Goal: Use online tool/utility: Utilize a website feature to perform a specific function

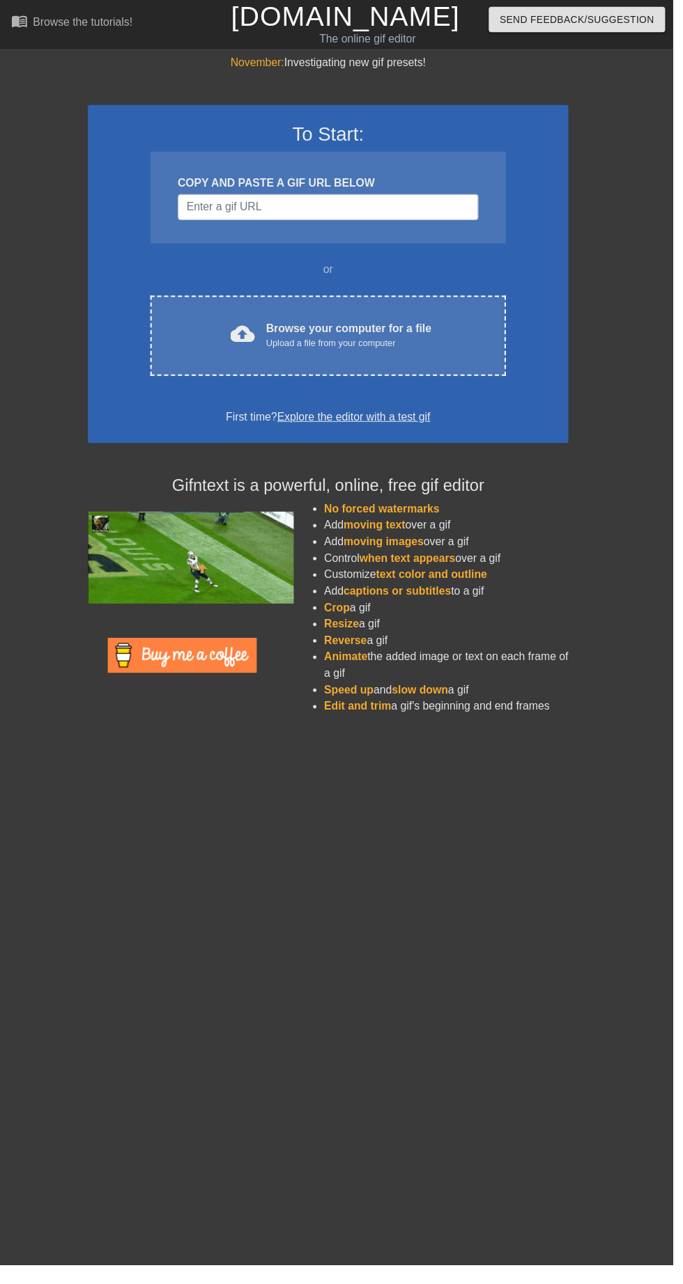
click at [449, 326] on div "cloud_upload Browse your computer for a file Upload a file from your computer" at bounding box center [333, 340] width 302 height 31
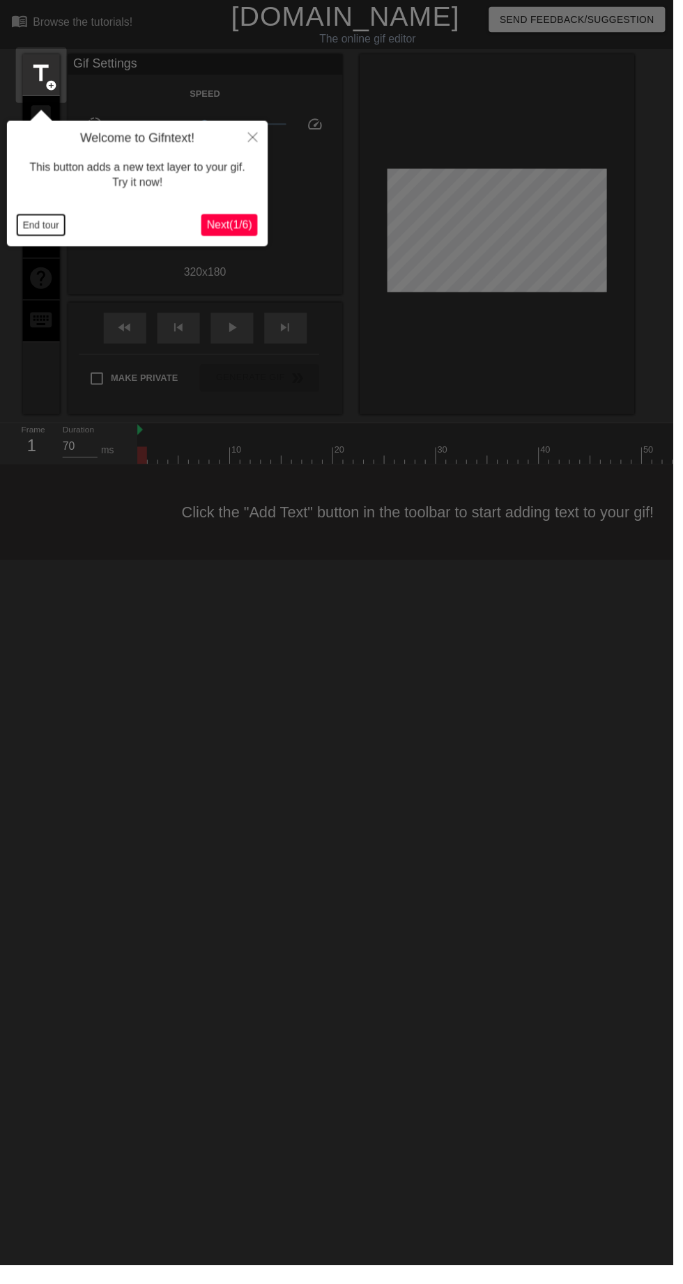
click at [52, 226] on button "End tour" at bounding box center [41, 228] width 48 height 21
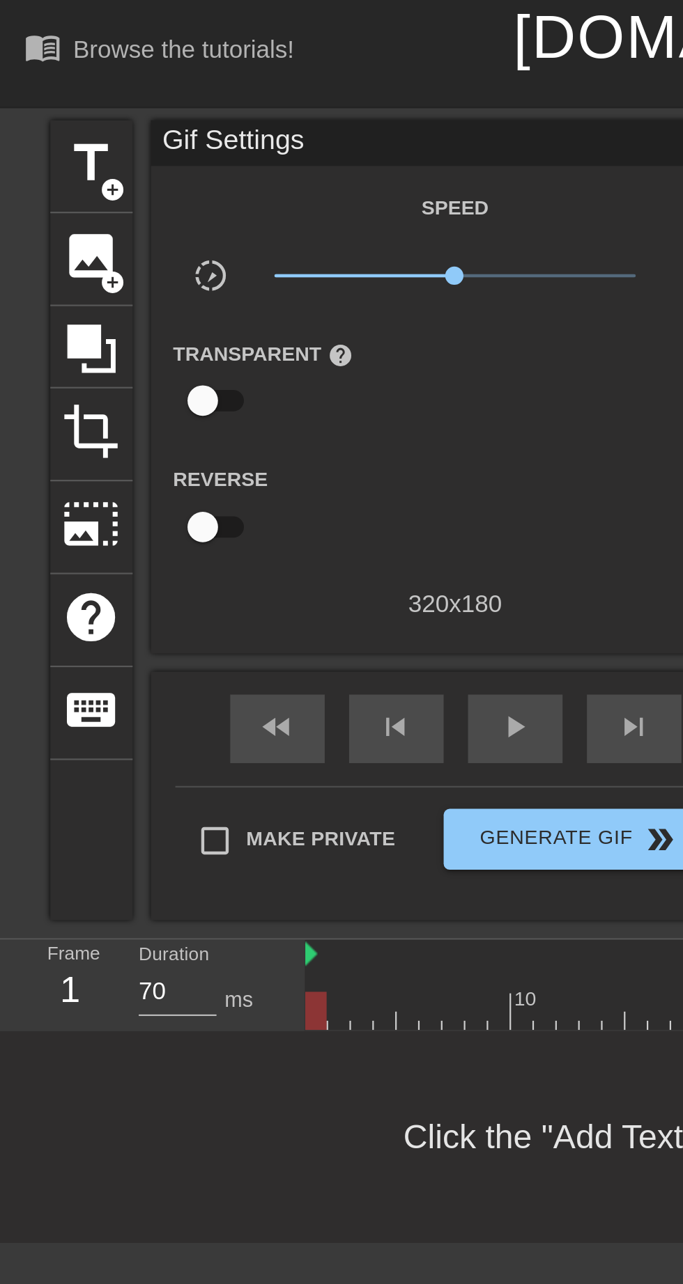
click at [46, 114] on span "image" at bounding box center [42, 117] width 26 height 26
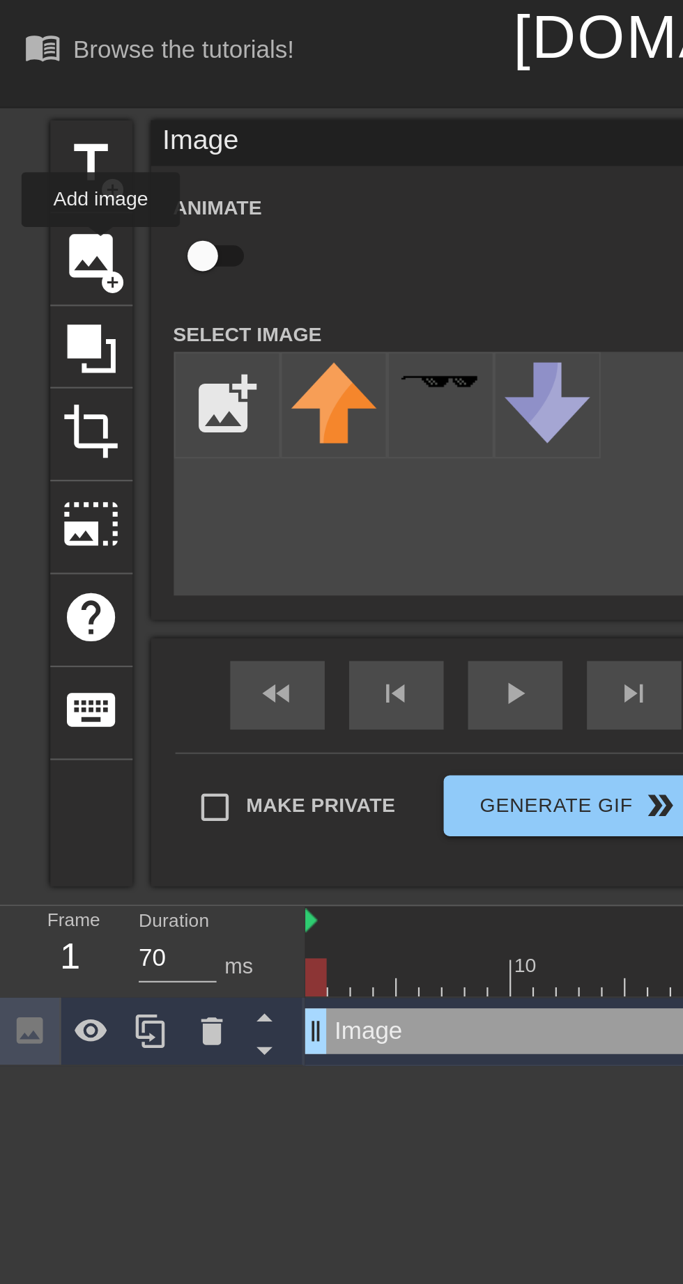
click at [112, 174] on input "file" at bounding box center [103, 185] width 47 height 47
type input "C:\fakepath\received_1505622020862625.jpeg"
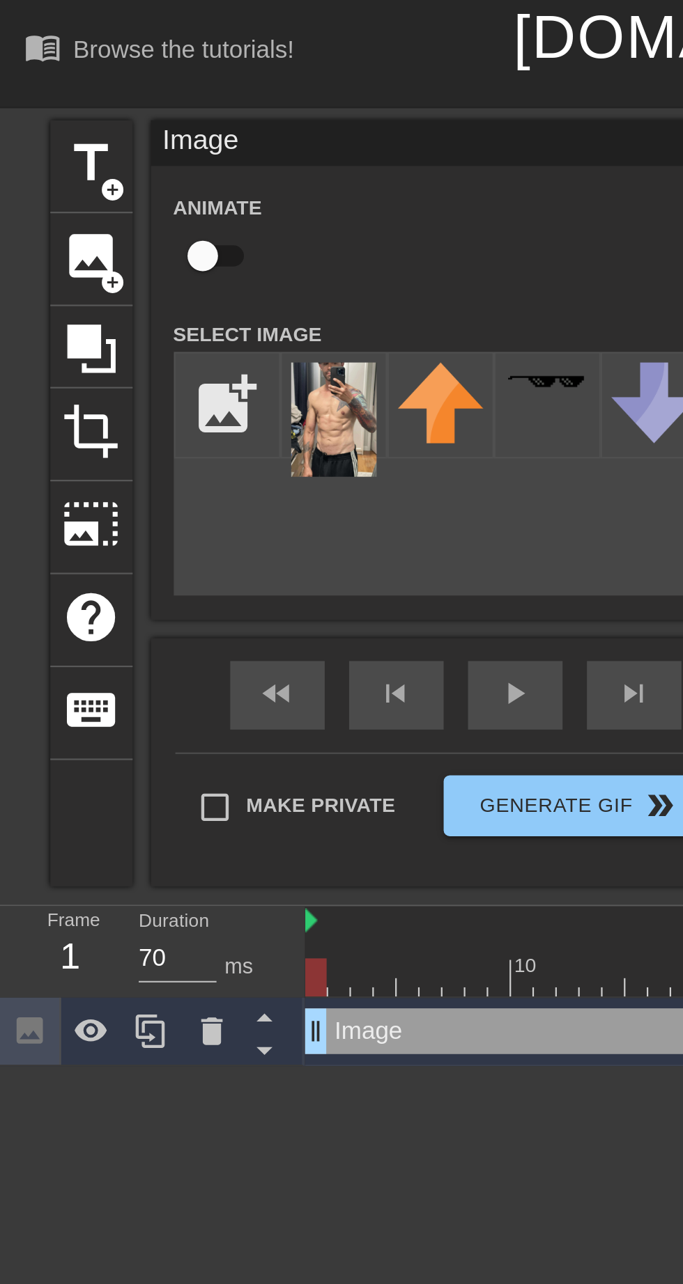
click at [161, 187] on img at bounding box center [152, 192] width 39 height 52
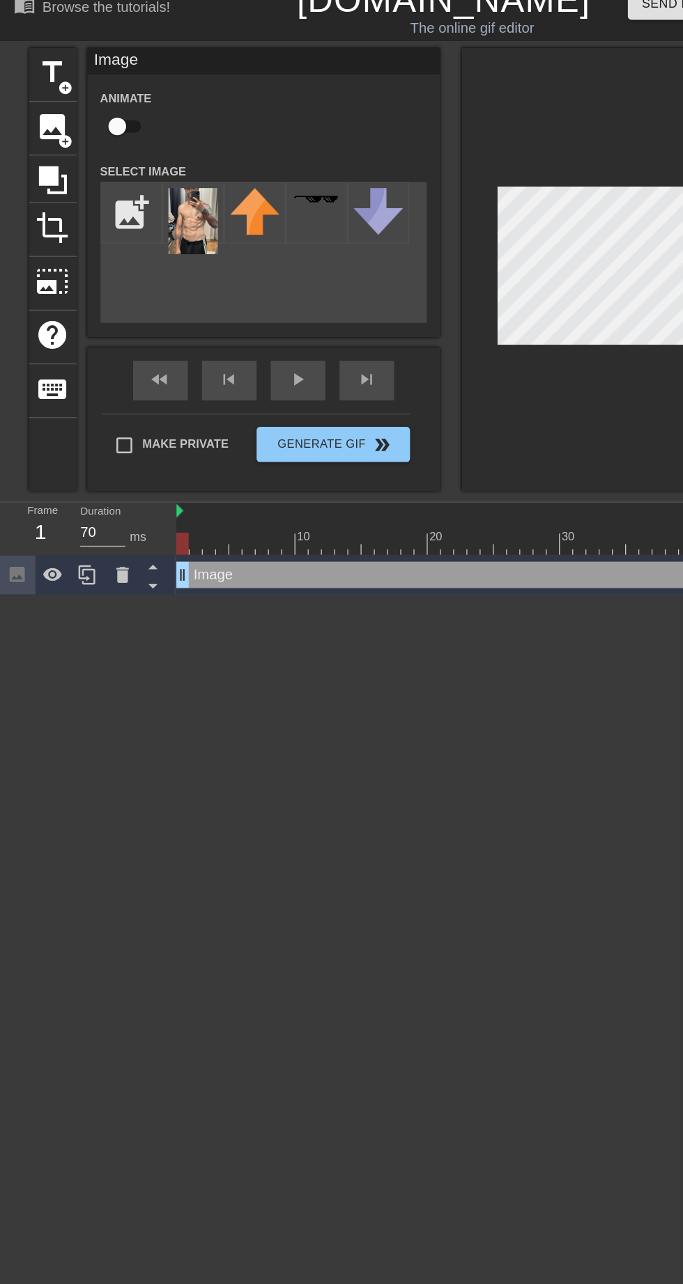
click at [400, 467] on div "Image drag_handle drag_handle" at bounding box center [625, 471] width 972 height 21
click at [403, 478] on div "Image drag_handle drag_handle" at bounding box center [625, 471] width 972 height 21
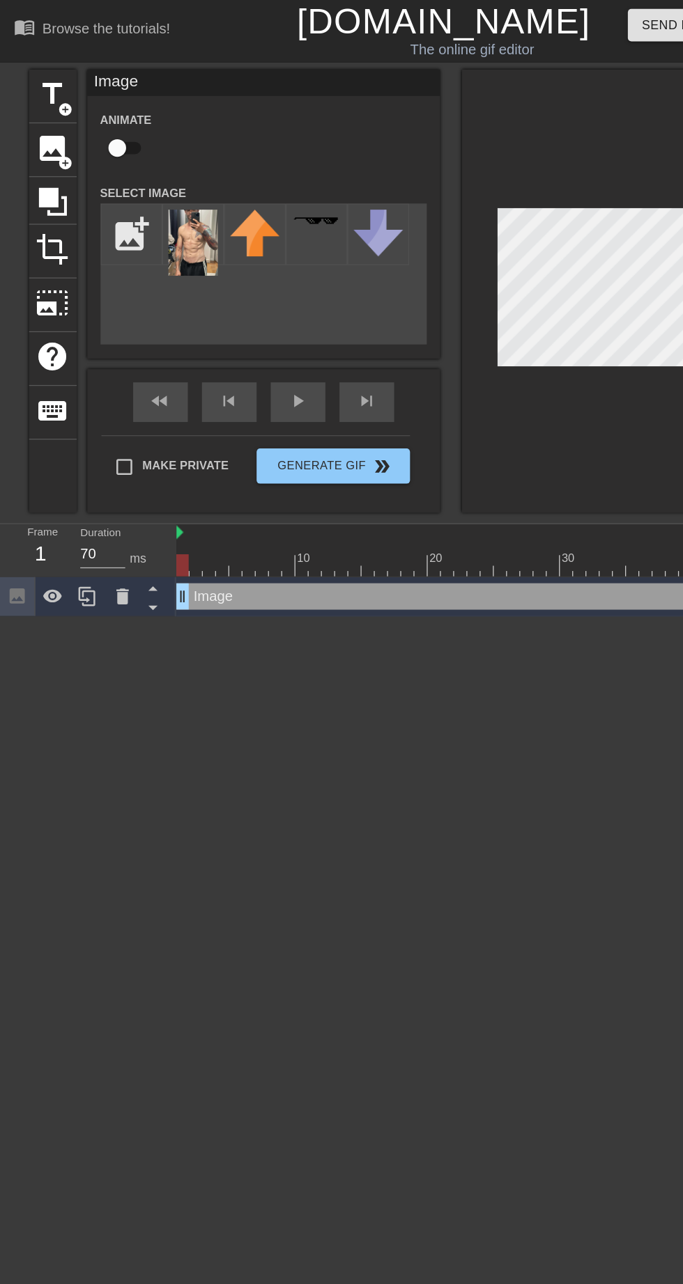
click at [339, 436] on div "20" at bounding box center [345, 442] width 13 height 14
click at [374, 421] on div at bounding box center [625, 421] width 972 height 14
click at [357, 470] on div "Image drag_handle drag_handle" at bounding box center [625, 471] width 972 height 21
click at [364, 462] on div "Image drag_handle drag_handle" at bounding box center [625, 471] width 972 height 21
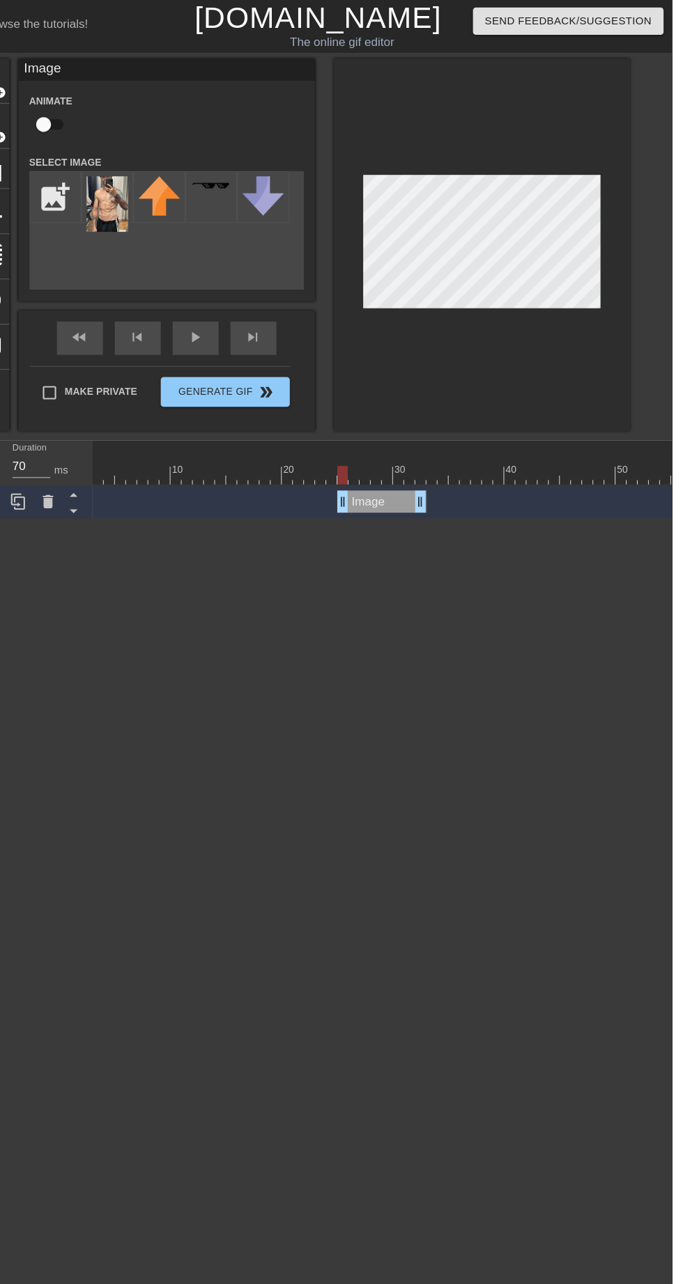
scroll to position [0, 25]
click at [564, 421] on div at bounding box center [600, 421] width 972 height 14
click at [582, 420] on div at bounding box center [600, 421] width 972 height 14
click at [520, 466] on div "10 20 30 40 50 60 70 80 90 Image drag_handle drag_handle" at bounding box center [410, 450] width 543 height 73
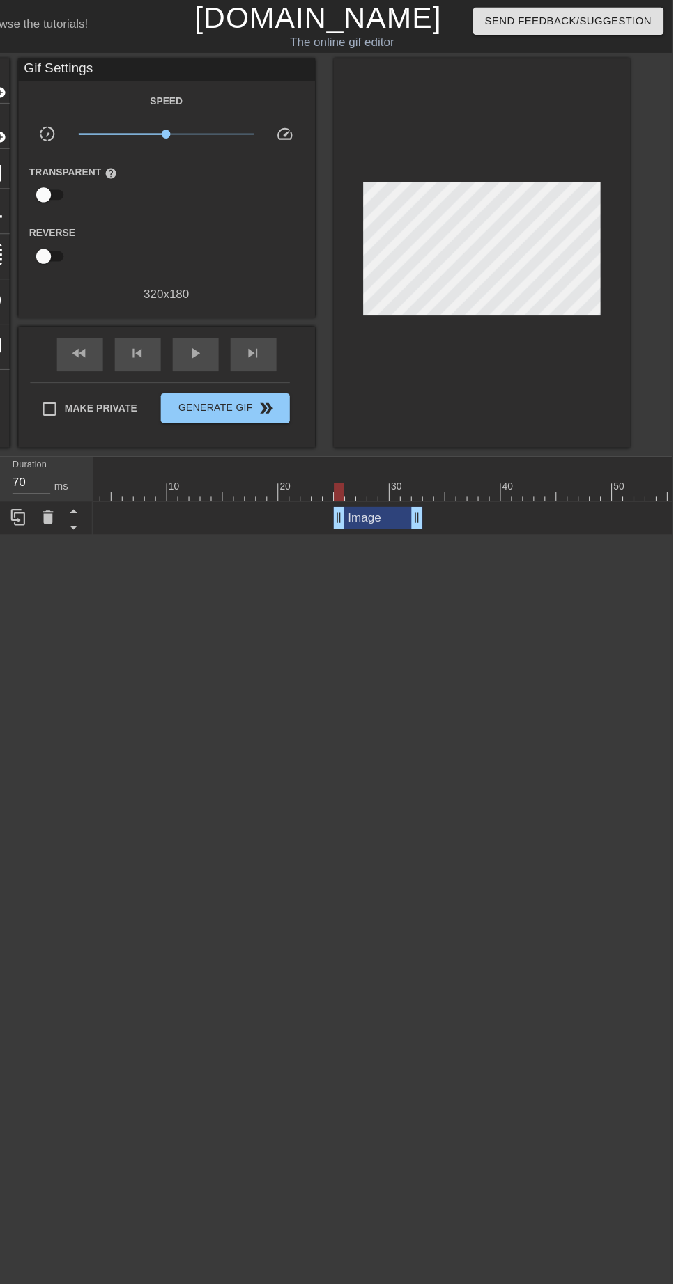
click at [438, 447] on div at bounding box center [443, 452] width 10 height 17
click at [402, 481] on div "Image drag_handle drag_handle" at bounding box center [407, 486] width 84 height 21
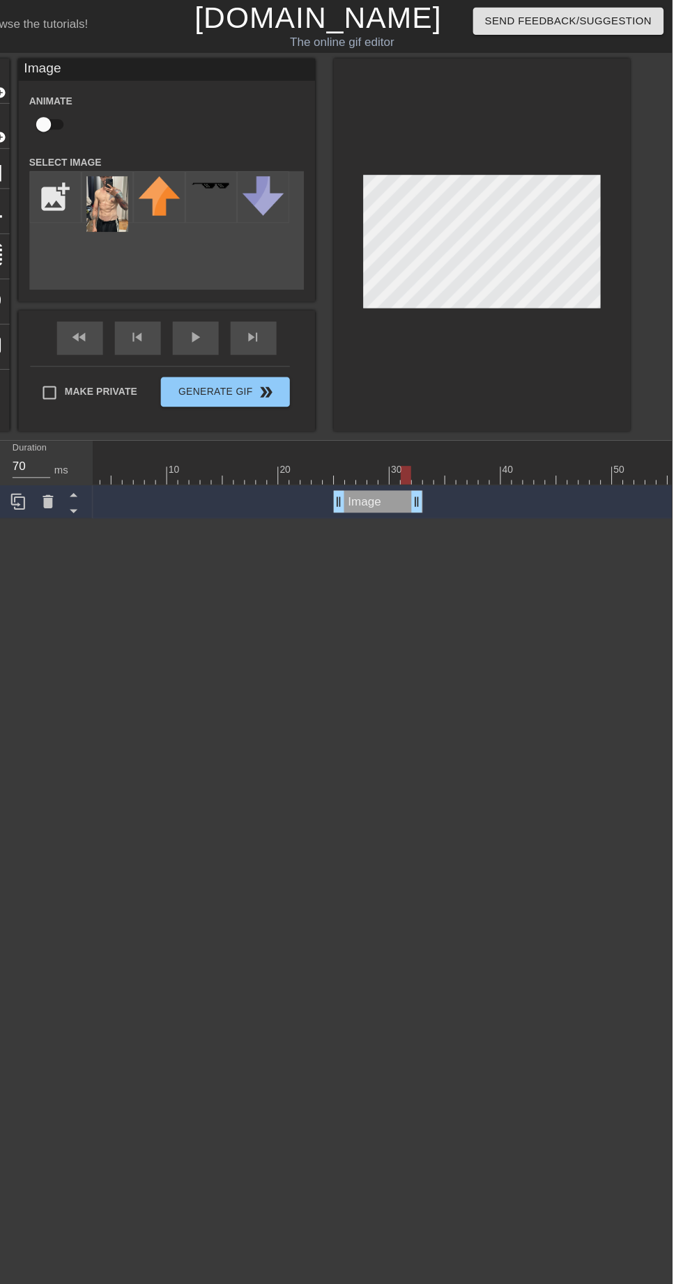
click at [515, 433] on div at bounding box center [516, 436] width 10 height 17
click at [515, 472] on div "10 20 30 40 50 60 70 80 90 Image drag_handle drag_handle" at bounding box center [410, 450] width 543 height 73
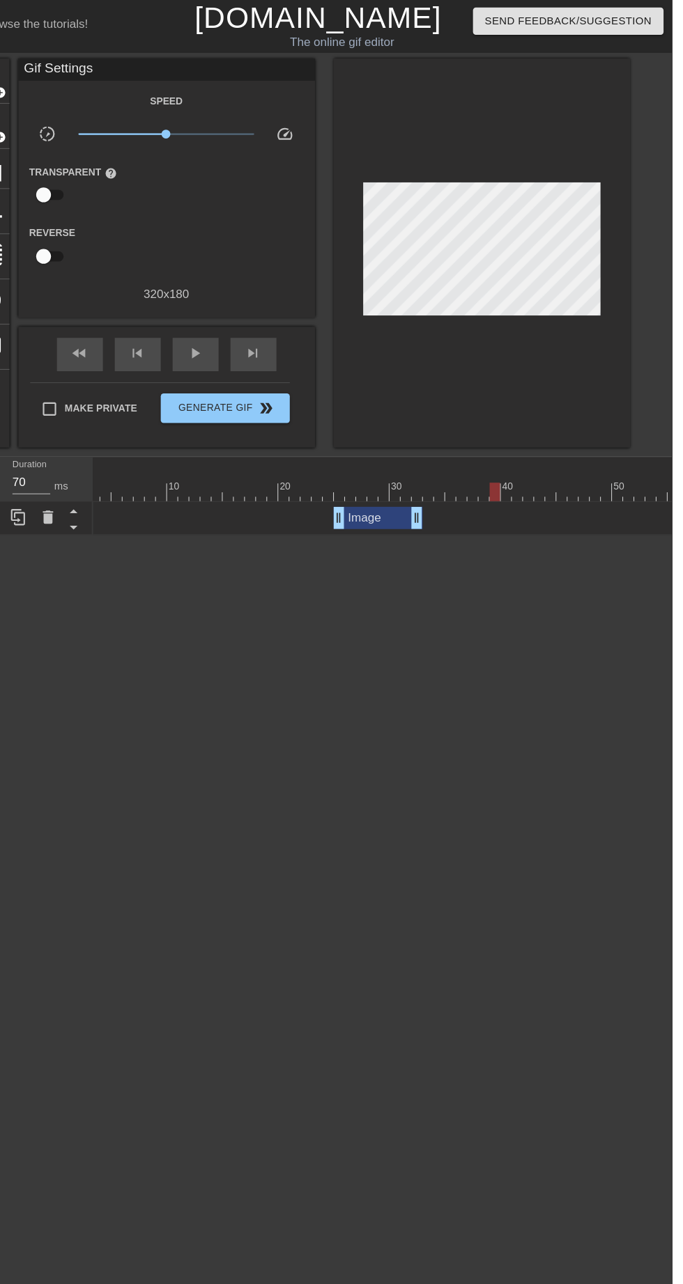
click at [473, 479] on div "Image drag_handle drag_handle" at bounding box center [600, 486] width 972 height 21
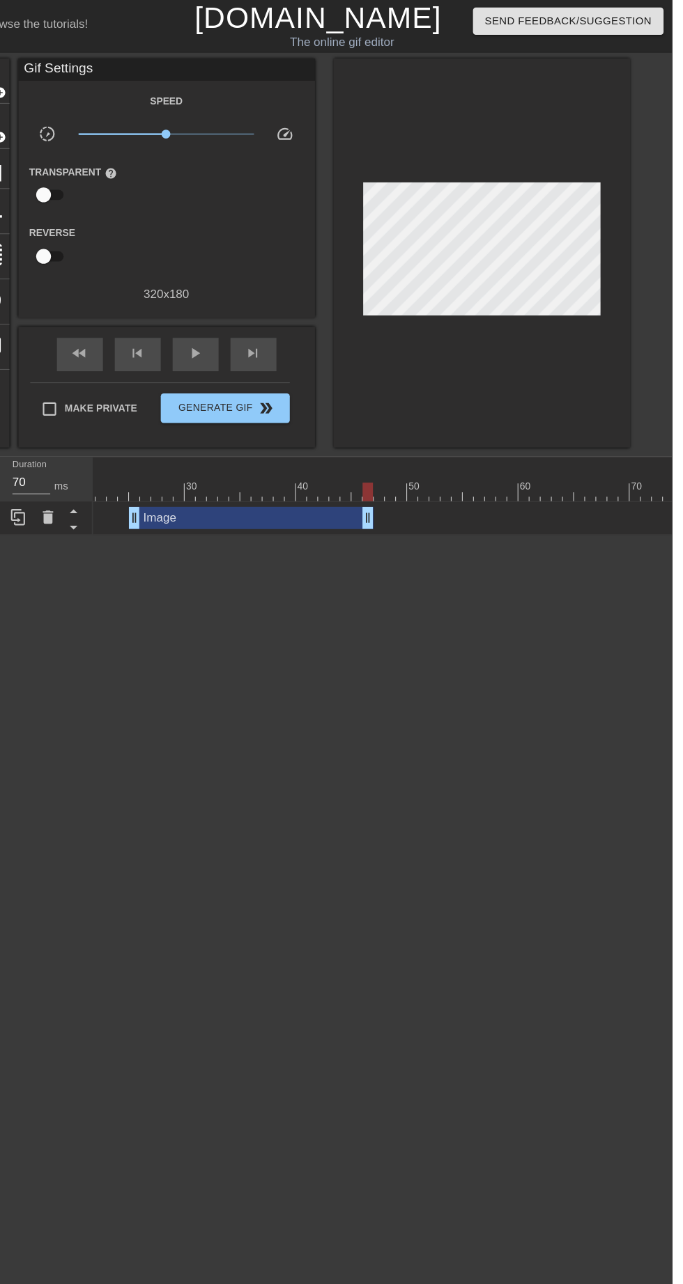
scroll to position [0, 220]
click at [378, 503] on html "menu_book Browse the tutorials! [DOMAIN_NAME] The online gif editor Send Feedba…" at bounding box center [341, 251] width 683 height 503
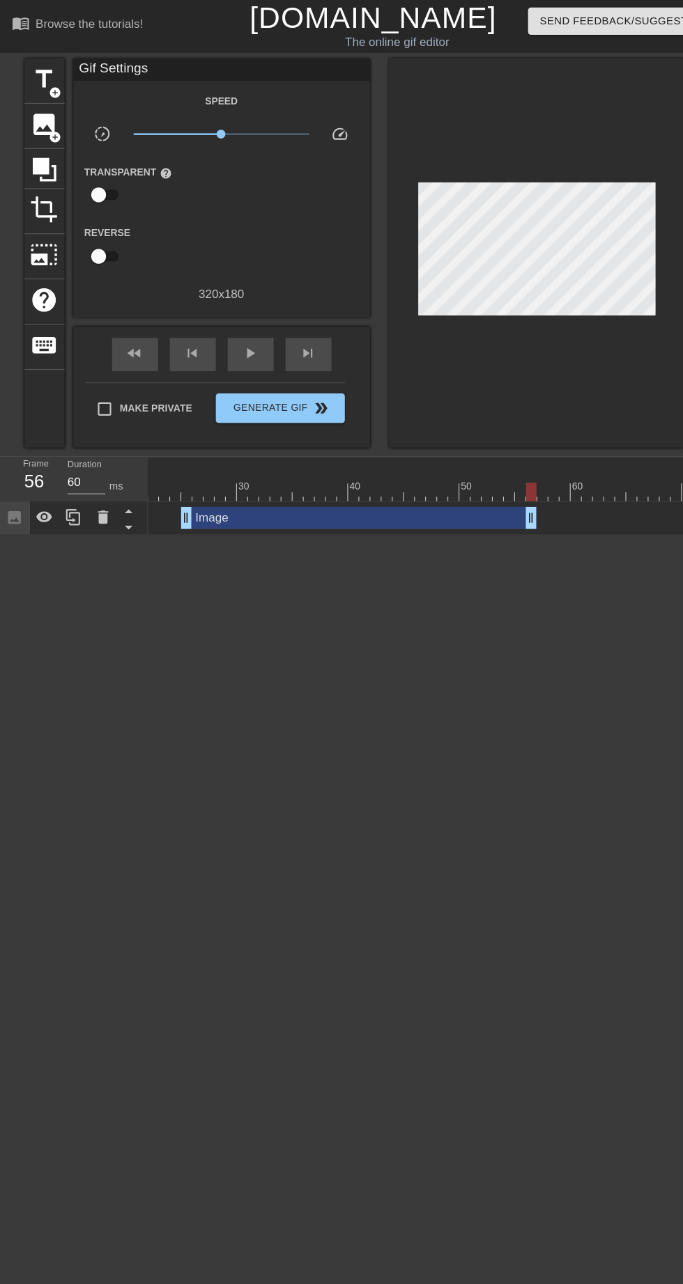
click at [52, 128] on span "add_circle" at bounding box center [52, 129] width 12 height 12
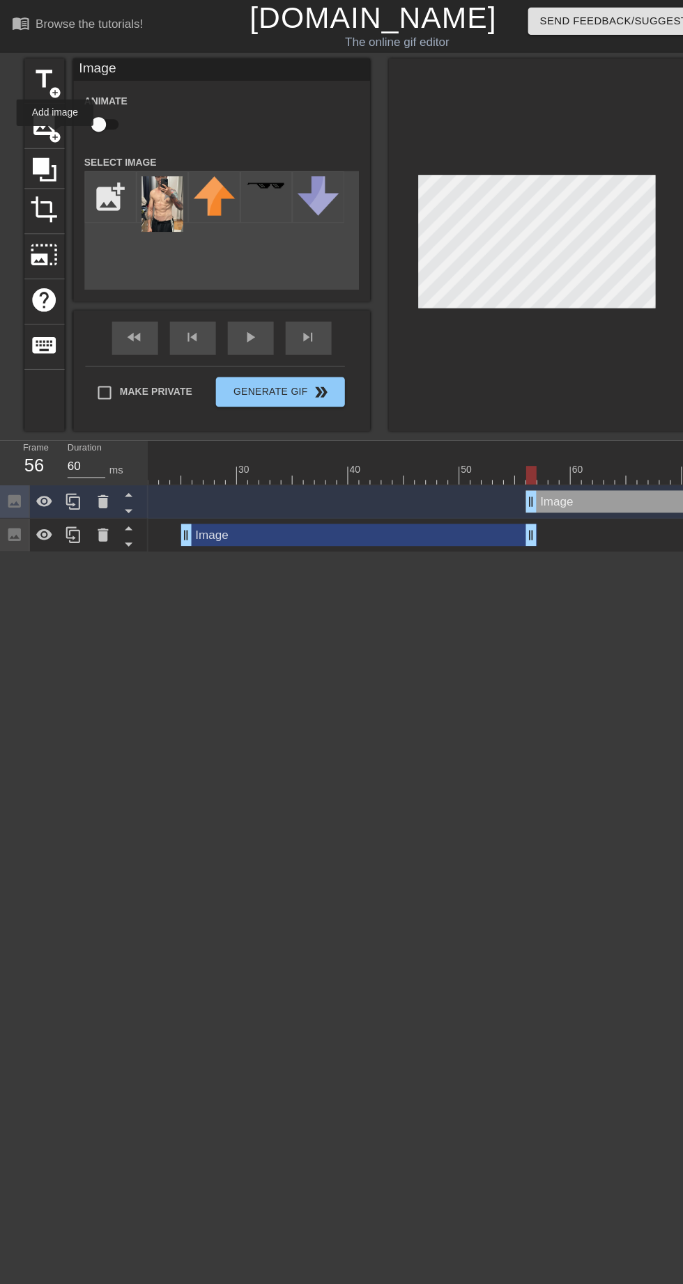
click at [153, 196] on img at bounding box center [152, 192] width 39 height 52
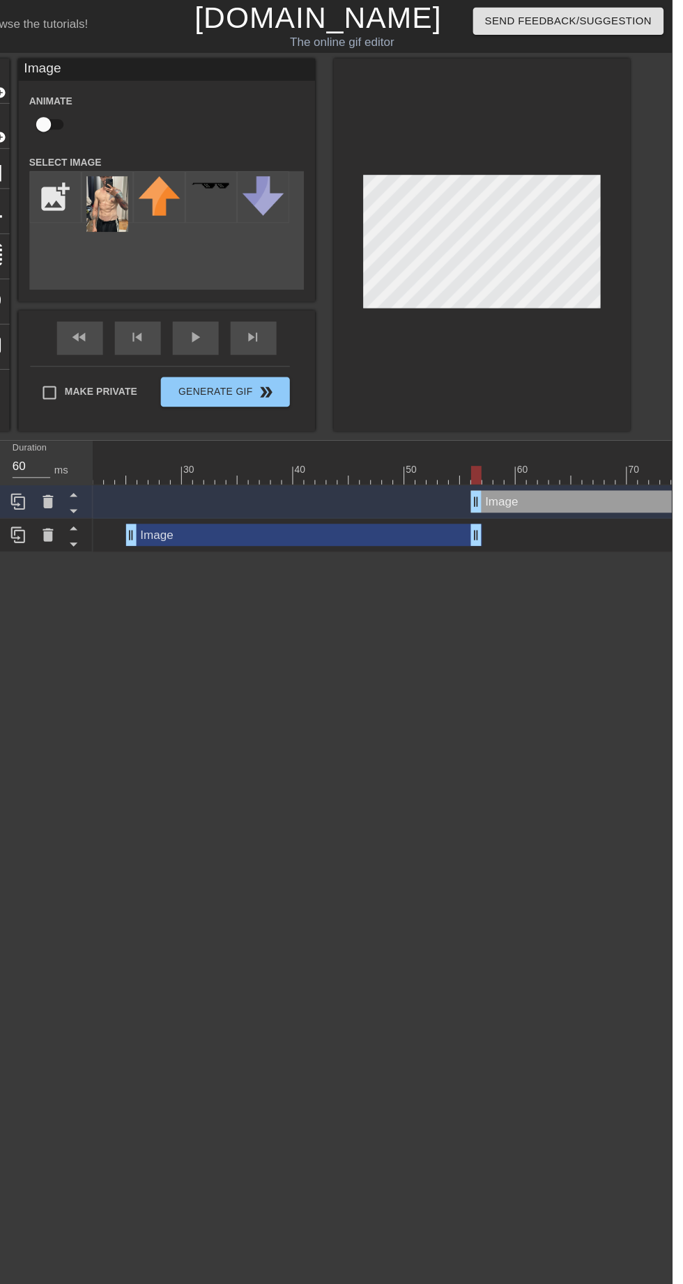
click at [589, 474] on div "Image drag_handle drag_handle" at bounding box center [692, 471] width 397 height 21
click at [599, 467] on div "Image drag_handle drag_handle" at bounding box center [692, 471] width 397 height 21
click at [599, 462] on div "Image drag_handle drag_handle" at bounding box center [692, 471] width 397 height 21
click at [423, 497] on div "Image drag_handle drag_handle" at bounding box center [337, 502] width 334 height 21
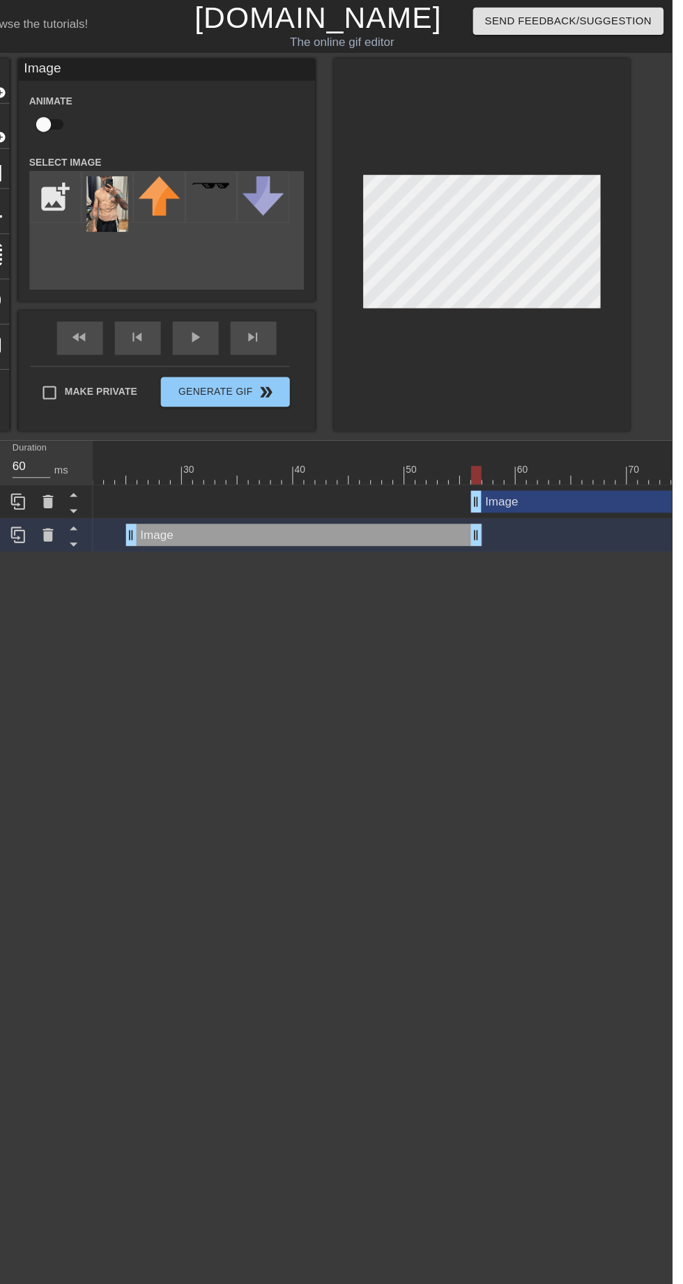
click at [582, 472] on div "Image drag_handle drag_handle" at bounding box center [692, 471] width 397 height 21
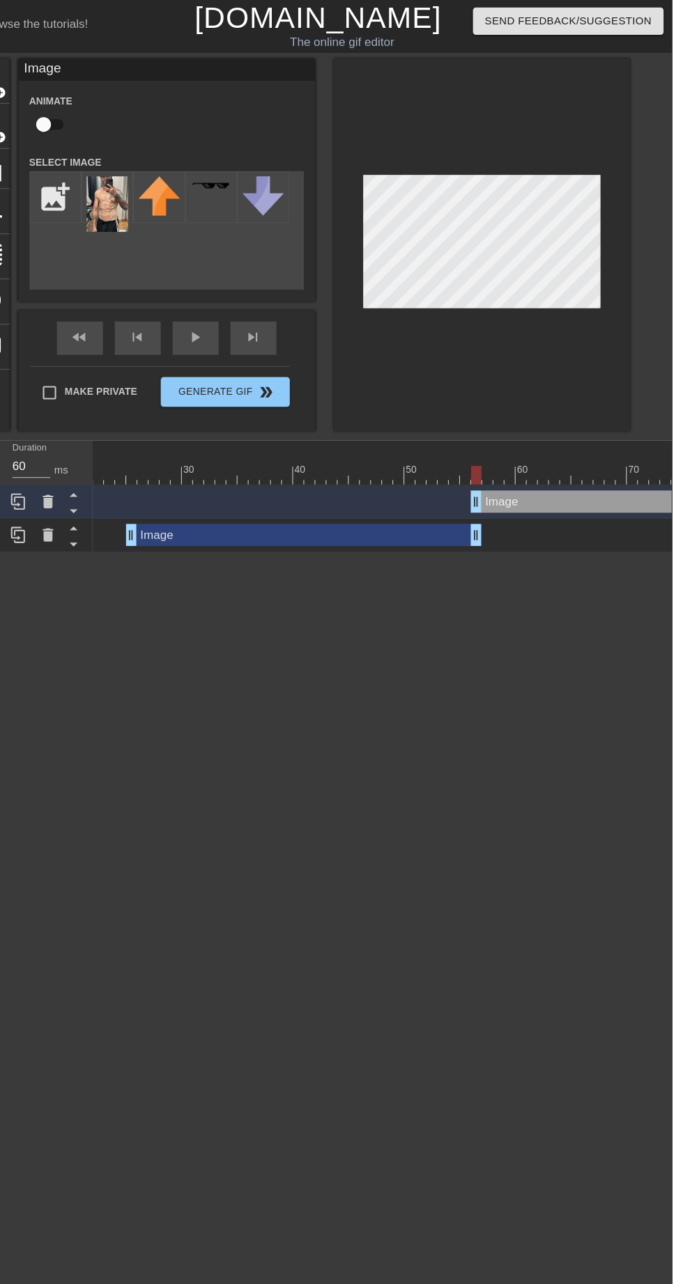
click at [101, 469] on icon at bounding box center [96, 471] width 17 height 17
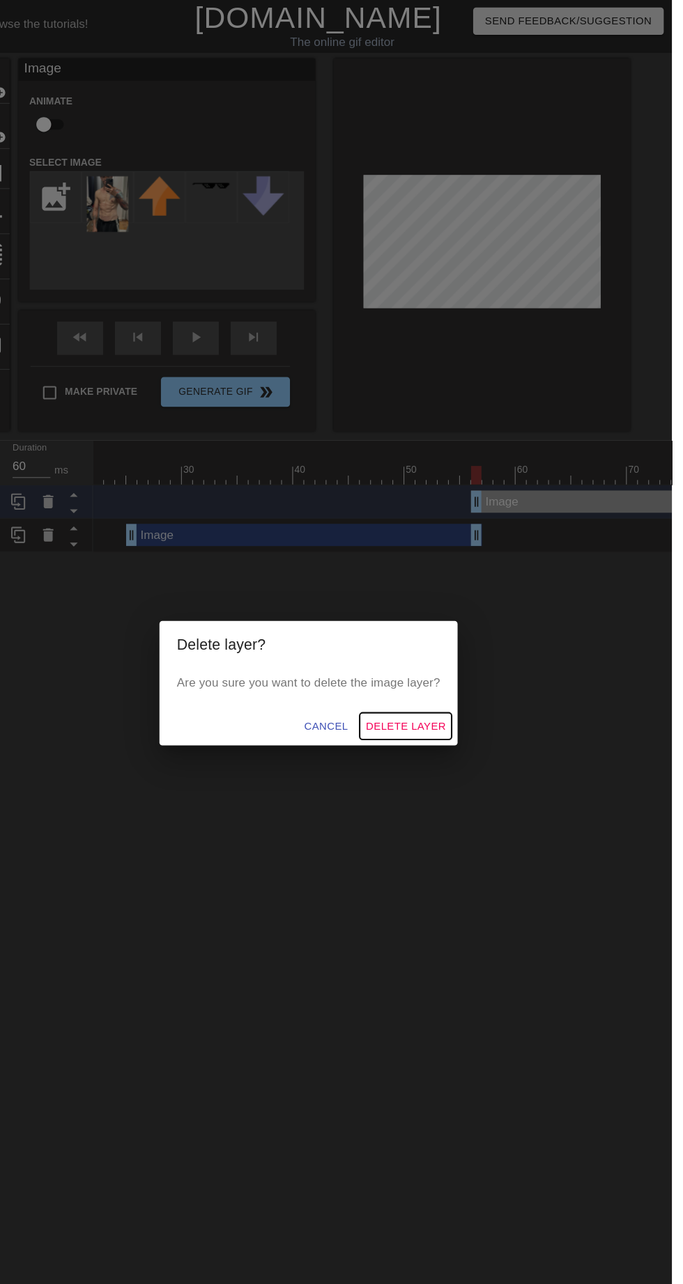
click at [476, 690] on button "Delete Layer" at bounding box center [432, 683] width 86 height 26
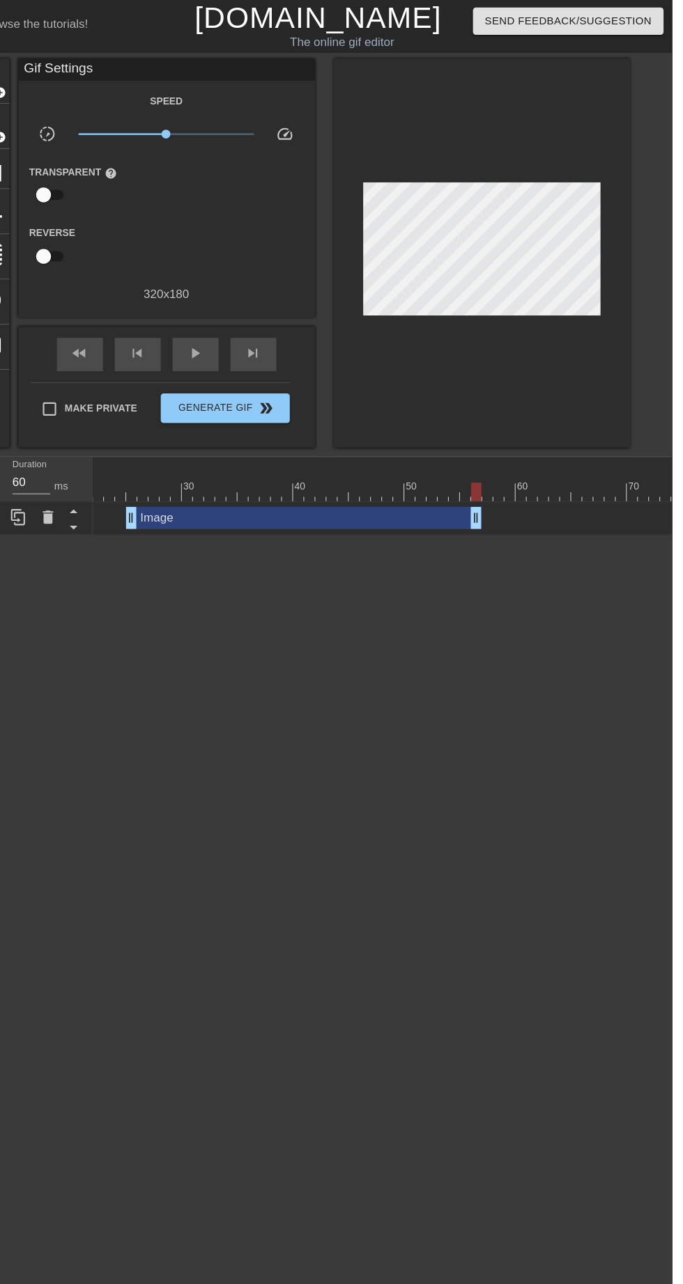
click at [96, 487] on icon at bounding box center [97, 486] width 10 height 13
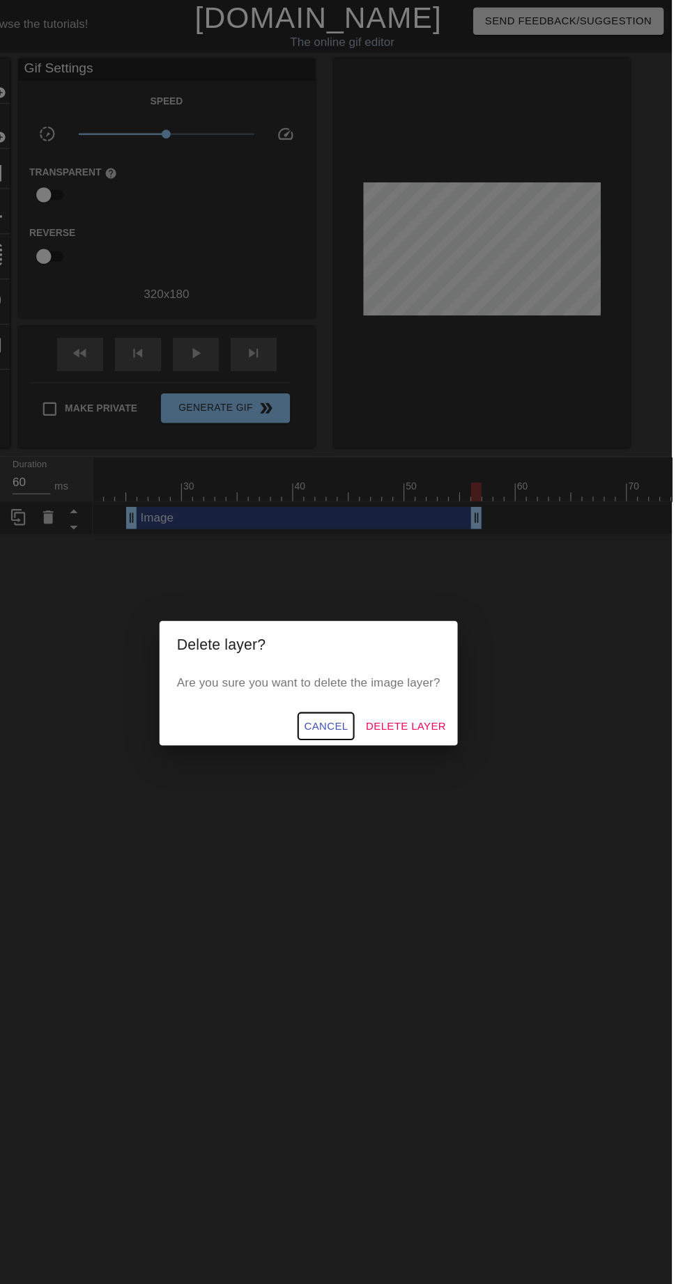
click at [372, 687] on span "Cancel" at bounding box center [357, 682] width 41 height 17
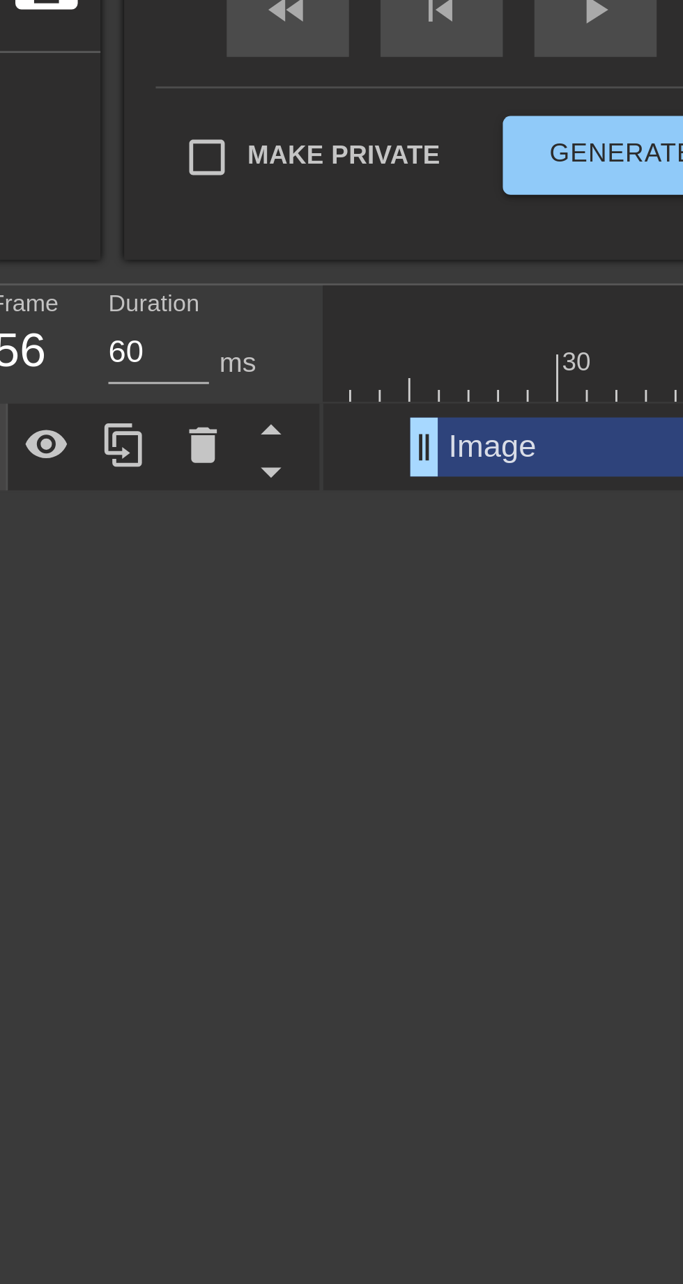
click at [69, 487] on icon at bounding box center [69, 486] width 17 height 17
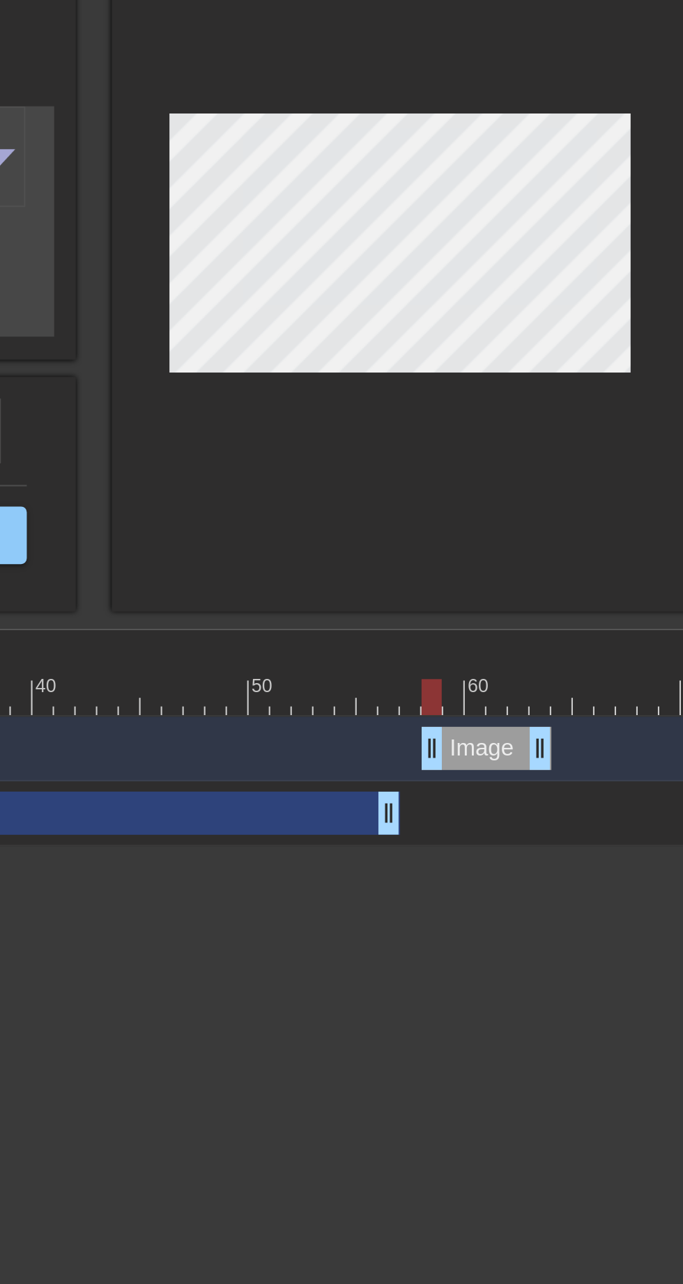
click at [591, 358] on div at bounding box center [504, 230] width 279 height 350
click at [574, 368] on div at bounding box center [504, 230] width 279 height 350
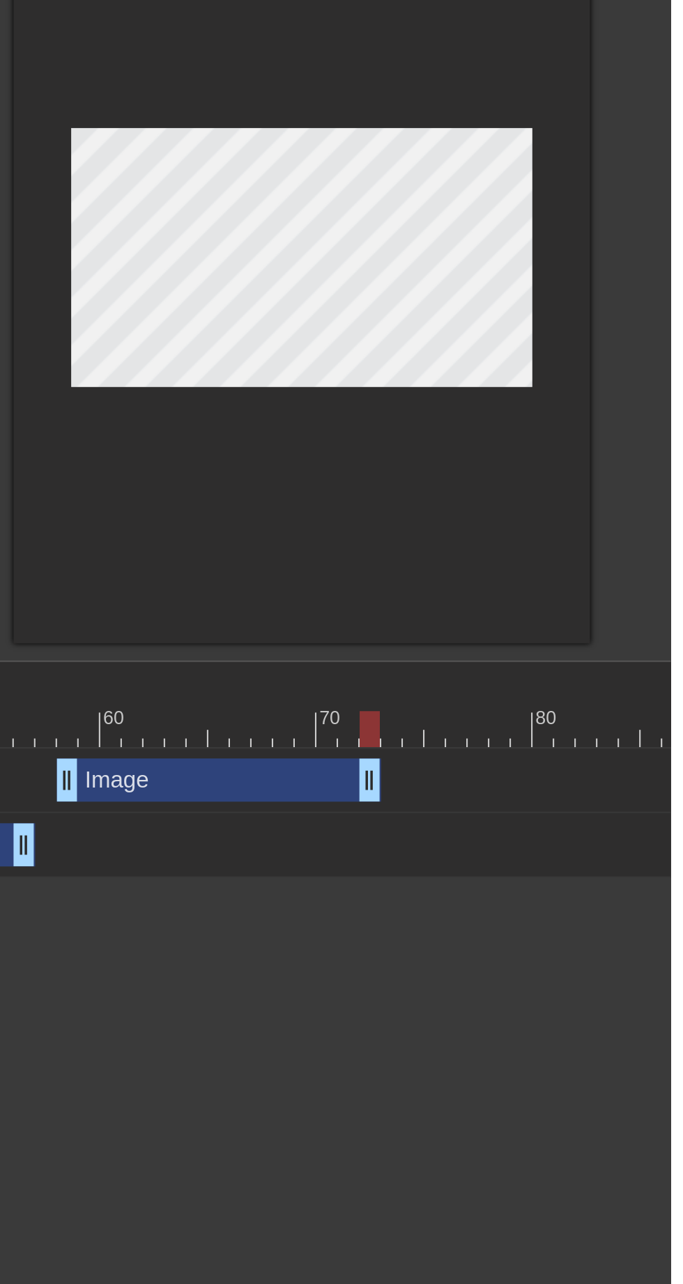
scroll to position [0, 352]
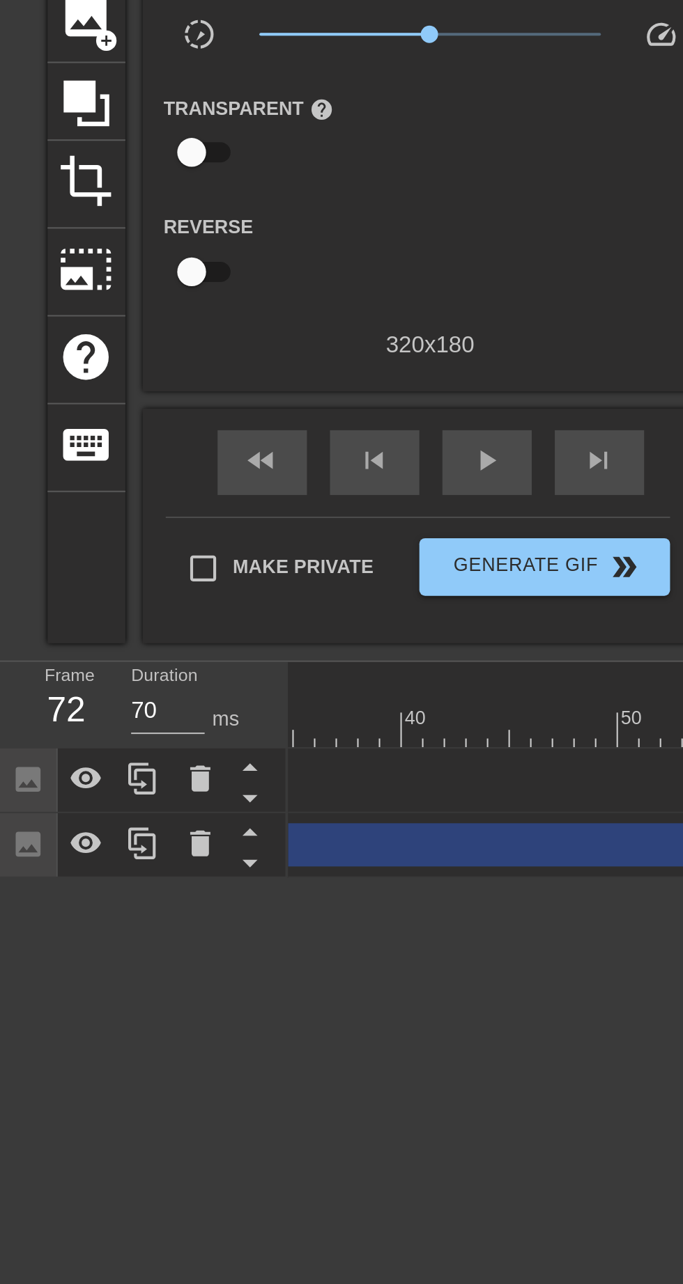
click at [69, 486] on icon at bounding box center [69, 486] width 17 height 17
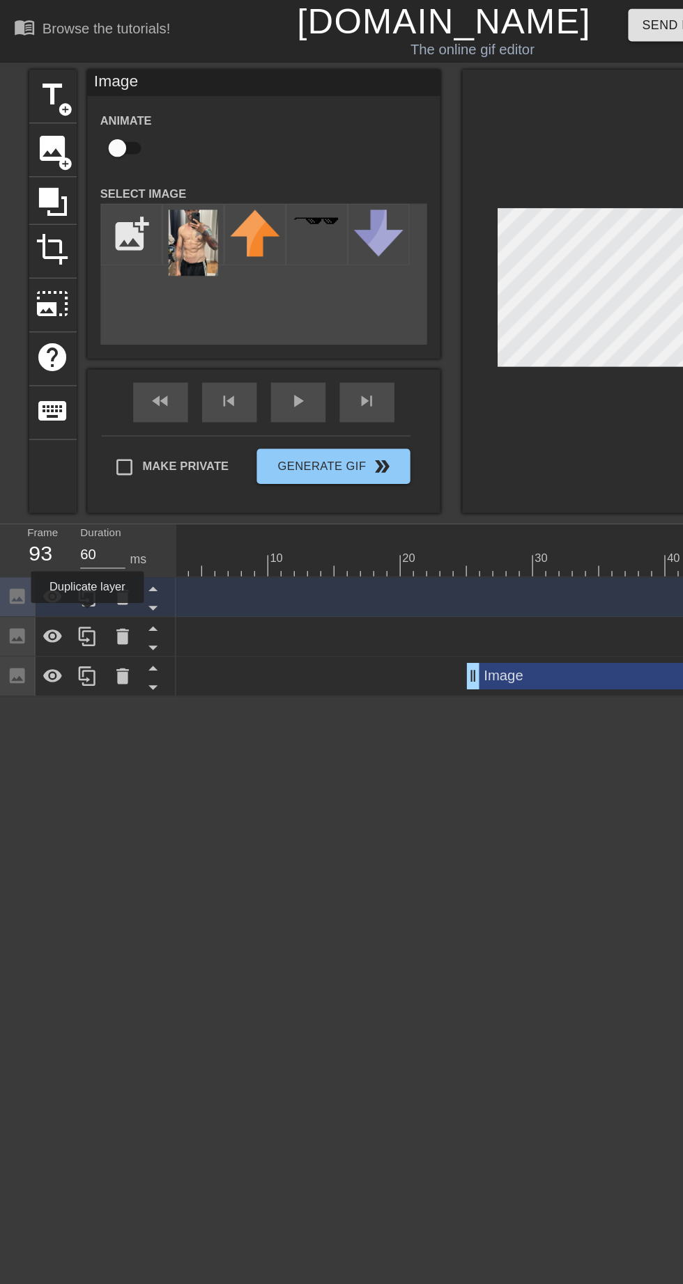
scroll to position [0, 0]
click at [143, 421] on img at bounding box center [142, 420] width 6 height 11
type input "70"
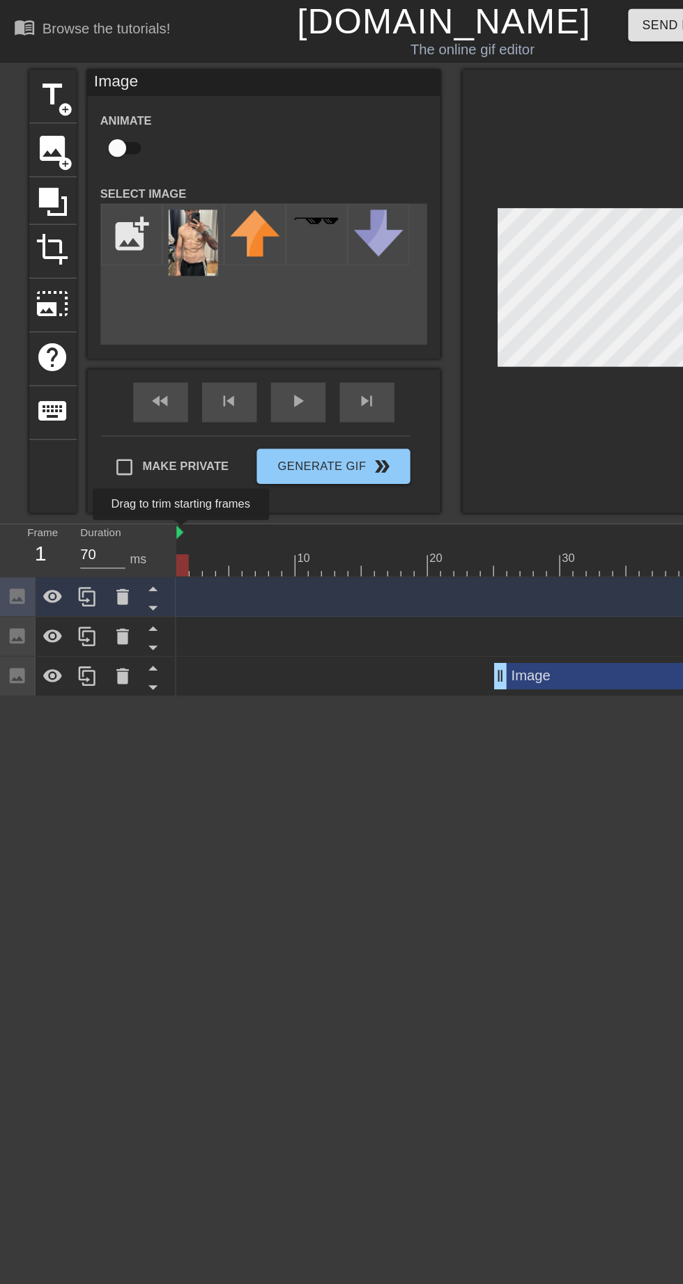
click at [151, 464] on div "10 20 30 40 50 60 70 80 90 Image drag_handle drag_handle Image drag_handle drag…" at bounding box center [410, 482] width 543 height 136
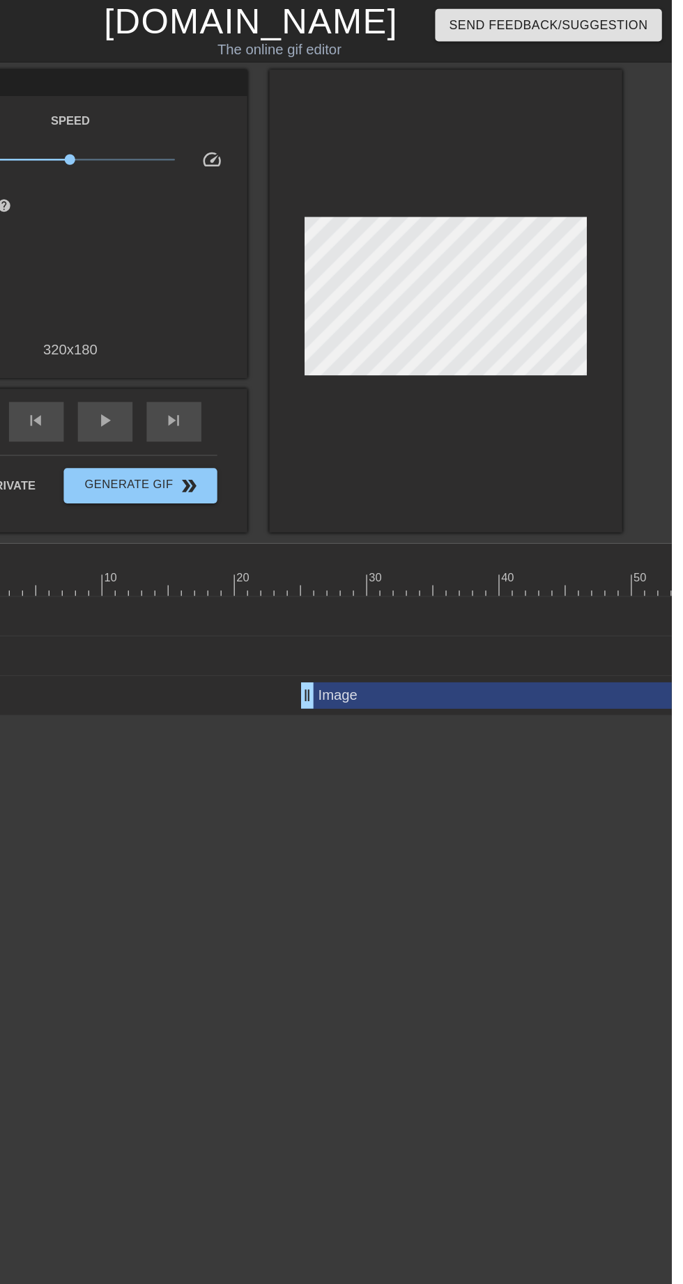
click at [500, 548] on div "Image drag_handle drag_handle" at bounding box center [557, 549] width 334 height 21
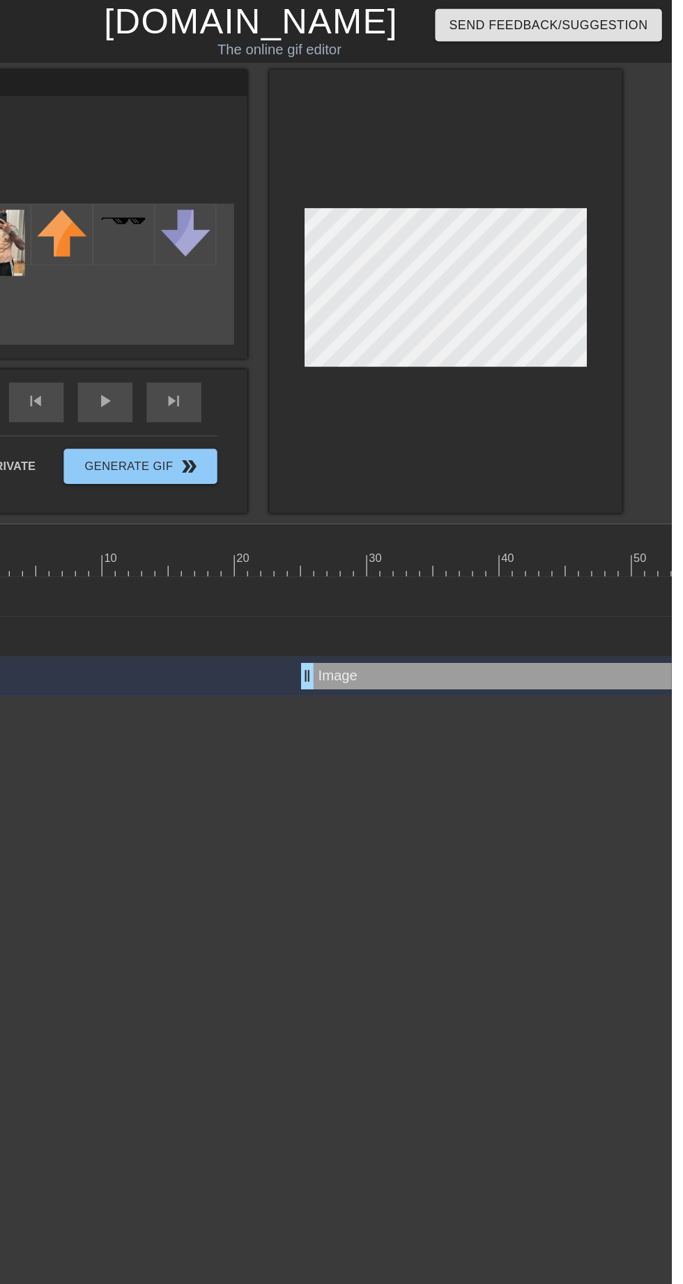
click at [528, 463] on div "10 20 30 40 50 60 70 80 90 Image drag_handle drag_handle Image drag_handle drag…" at bounding box center [410, 482] width 543 height 136
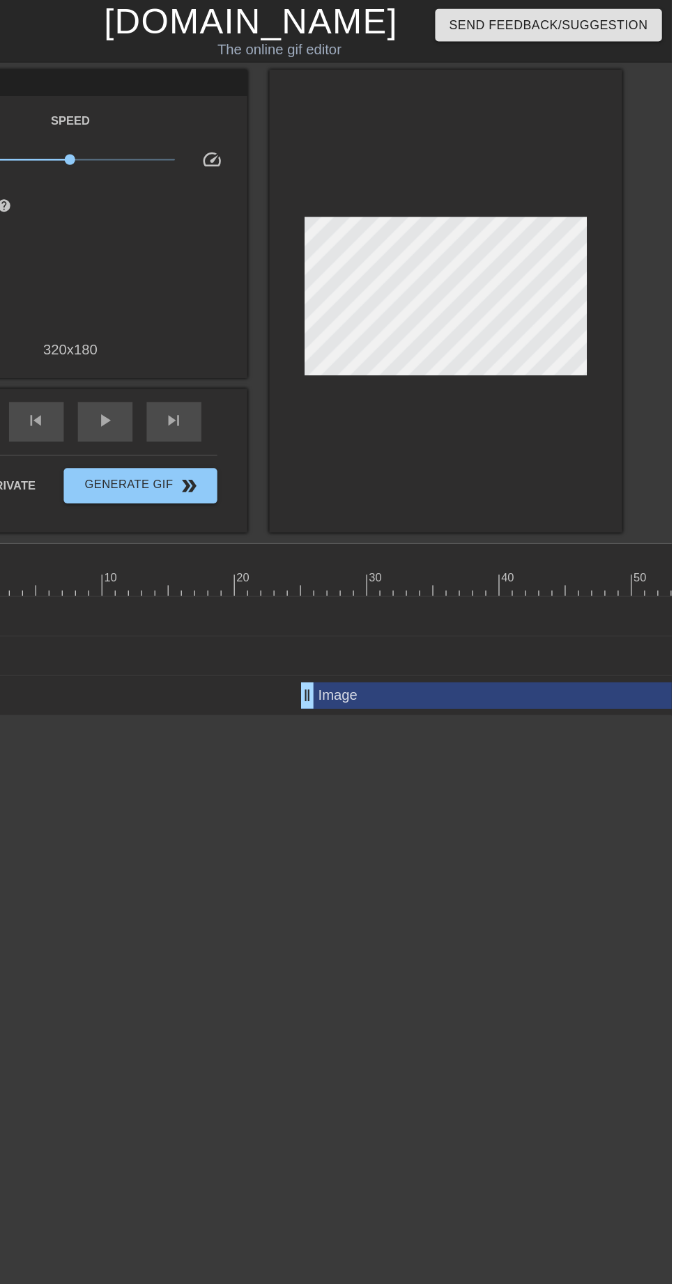
click at [531, 485] on div "Image drag_handle drag_handle" at bounding box center [625, 486] width 972 height 21
click at [539, 485] on div "Image drag_handle drag_handle" at bounding box center [625, 486] width 972 height 21
click at [530, 525] on div "Image drag_handle drag_handle" at bounding box center [625, 518] width 972 height 21
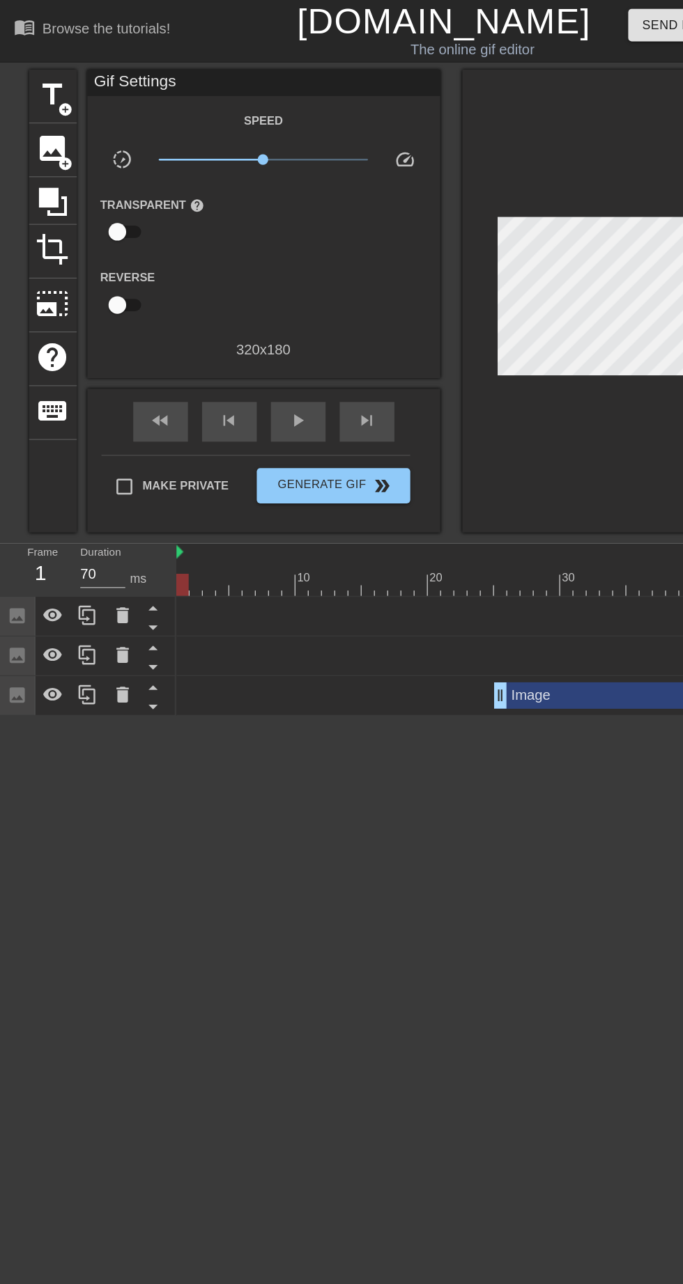
click at [45, 522] on icon at bounding box center [41, 518] width 15 height 10
click at [40, 517] on icon at bounding box center [41, 517] width 17 height 17
click at [35, 486] on icon at bounding box center [41, 486] width 15 height 10
click at [41, 487] on icon at bounding box center [41, 486] width 15 height 13
click at [40, 551] on icon at bounding box center [41, 549] width 15 height 10
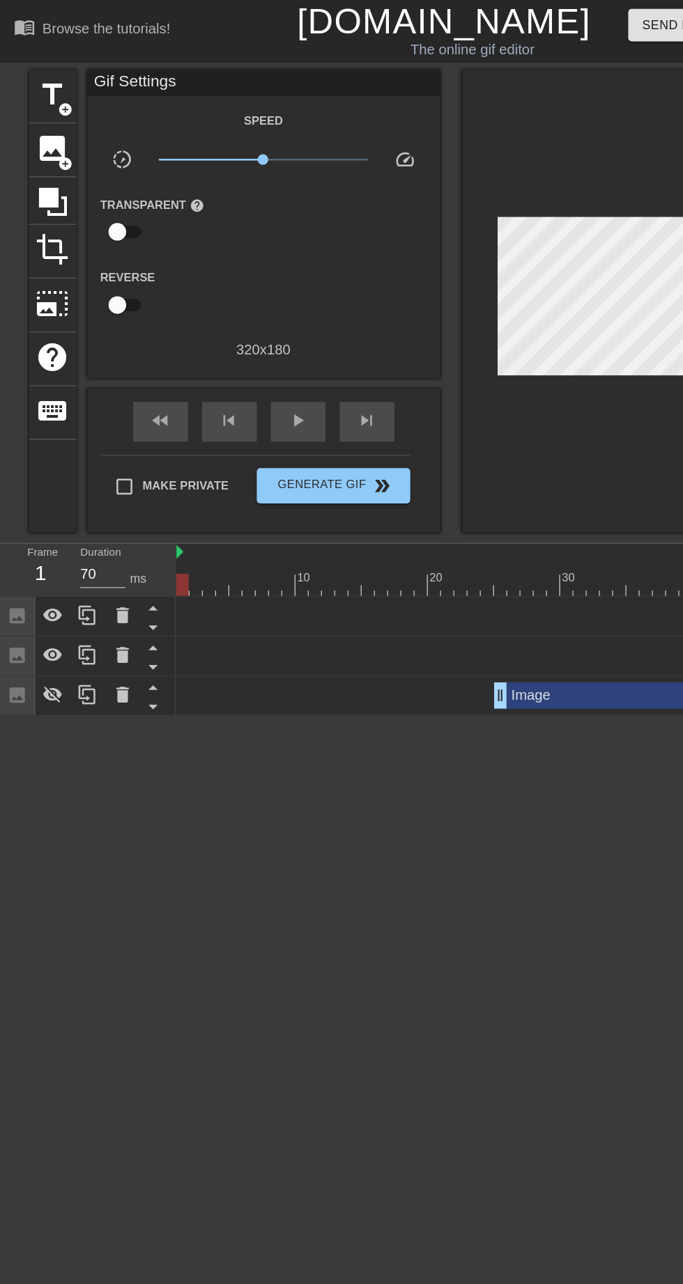
click at [40, 553] on icon at bounding box center [41, 549] width 15 height 13
click at [316, 521] on div "Image drag_handle drag_handle" at bounding box center [625, 518] width 972 height 21
click at [451, 540] on div "Image drag_handle drag_handle" at bounding box center [557, 549] width 334 height 21
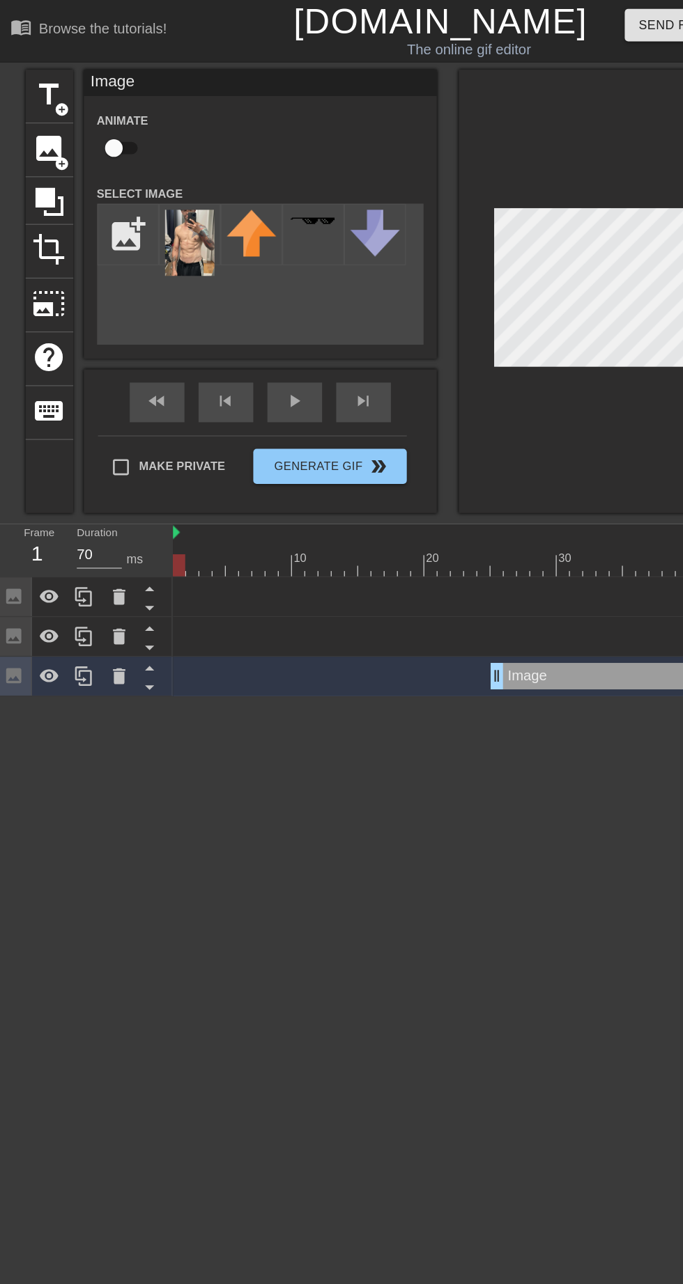
click at [239, 476] on div "Image drag_handle drag_handle" at bounding box center [625, 471] width 972 height 31
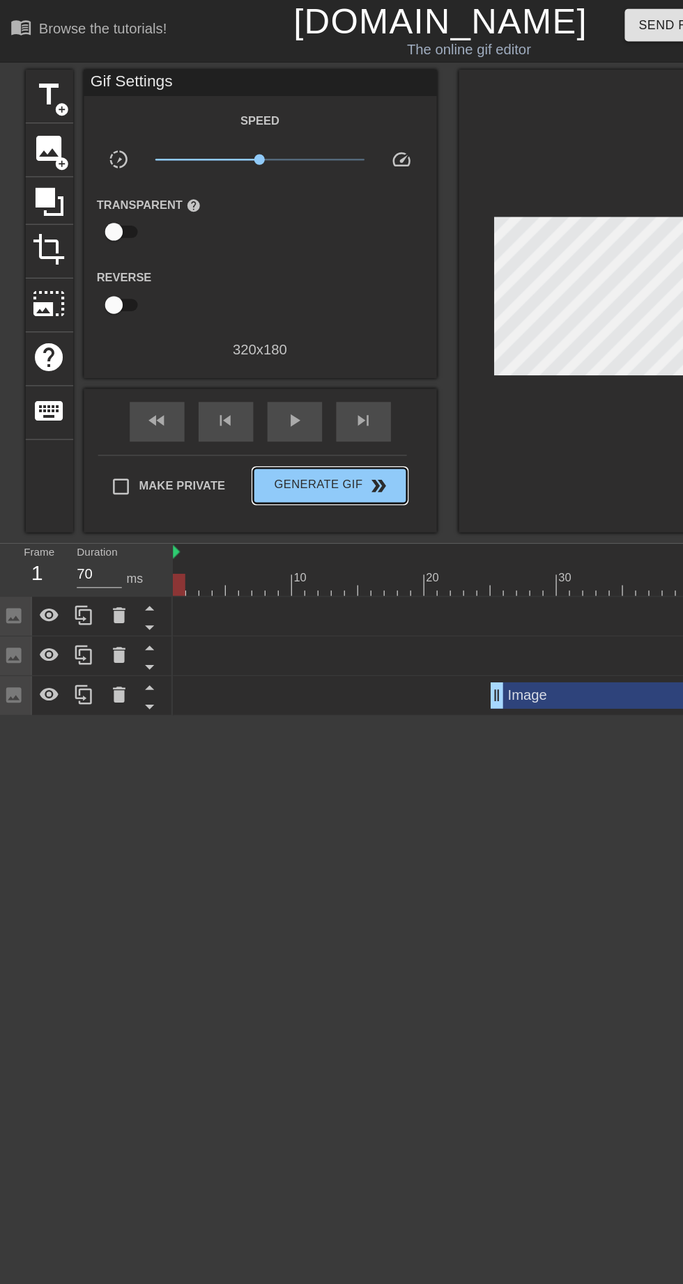
click at [297, 383] on span "double_arrow" at bounding box center [301, 383] width 17 height 17
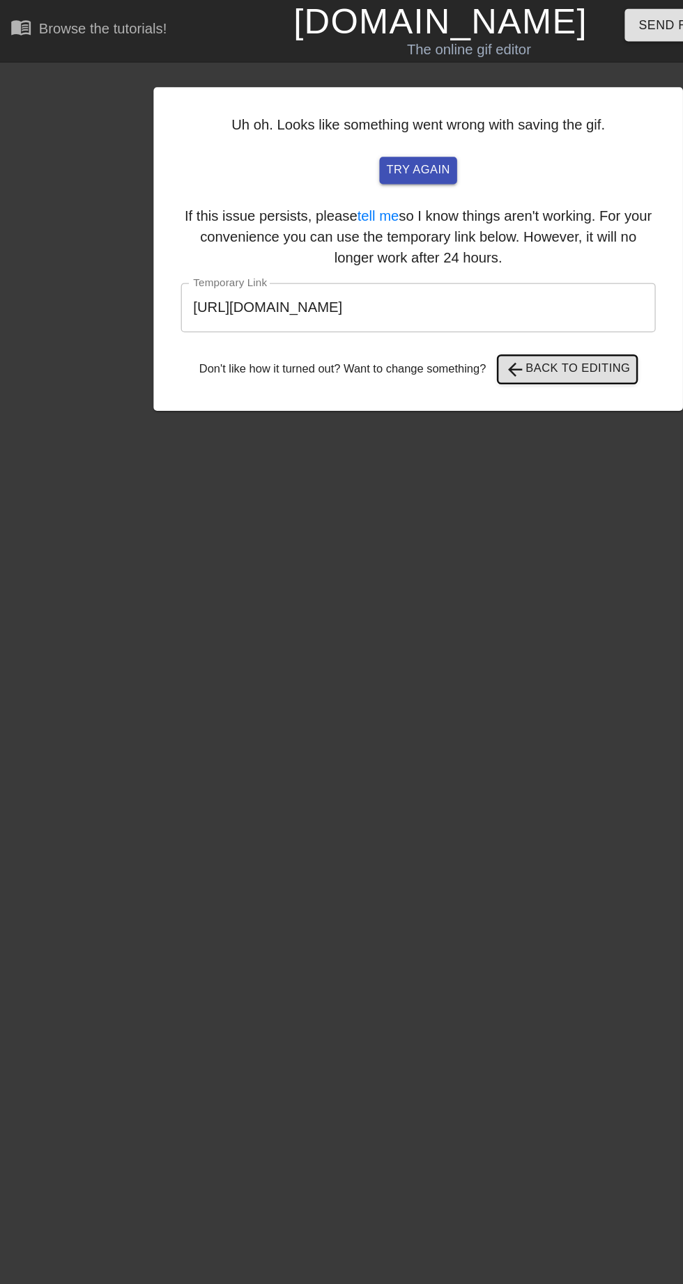
click at [477, 292] on span "arrow_back Back to Editing" at bounding box center [451, 291] width 100 height 17
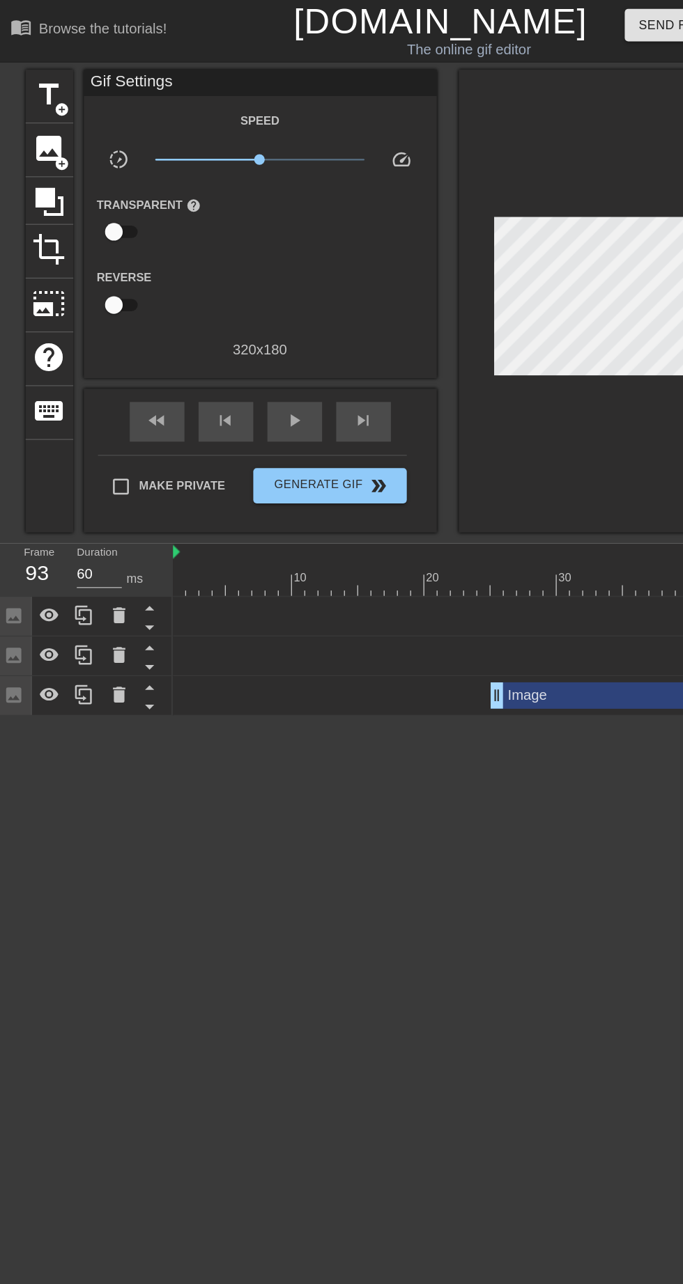
click at [445, 490] on div "Image drag_handle drag_handle" at bounding box center [625, 486] width 972 height 21
click at [444, 516] on div "Image drag_handle drag_handle" at bounding box center [625, 518] width 972 height 21
click at [451, 516] on div "Image drag_handle drag_handle" at bounding box center [625, 518] width 972 height 21
click at [294, 518] on div "Image drag_handle drag_handle" at bounding box center [625, 518] width 972 height 21
click at [33, 121] on span "image" at bounding box center [42, 117] width 26 height 26
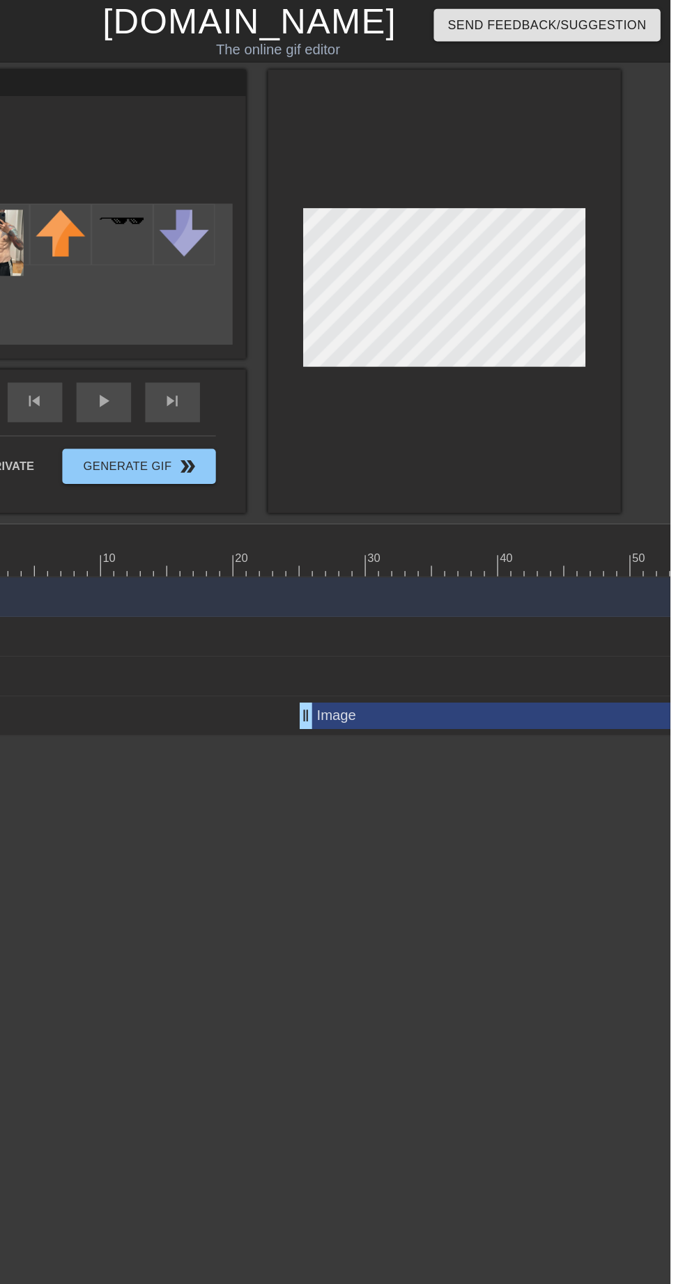
click at [546, 475] on div "Image drag_handle drag_handle" at bounding box center [625, 471] width 972 height 31
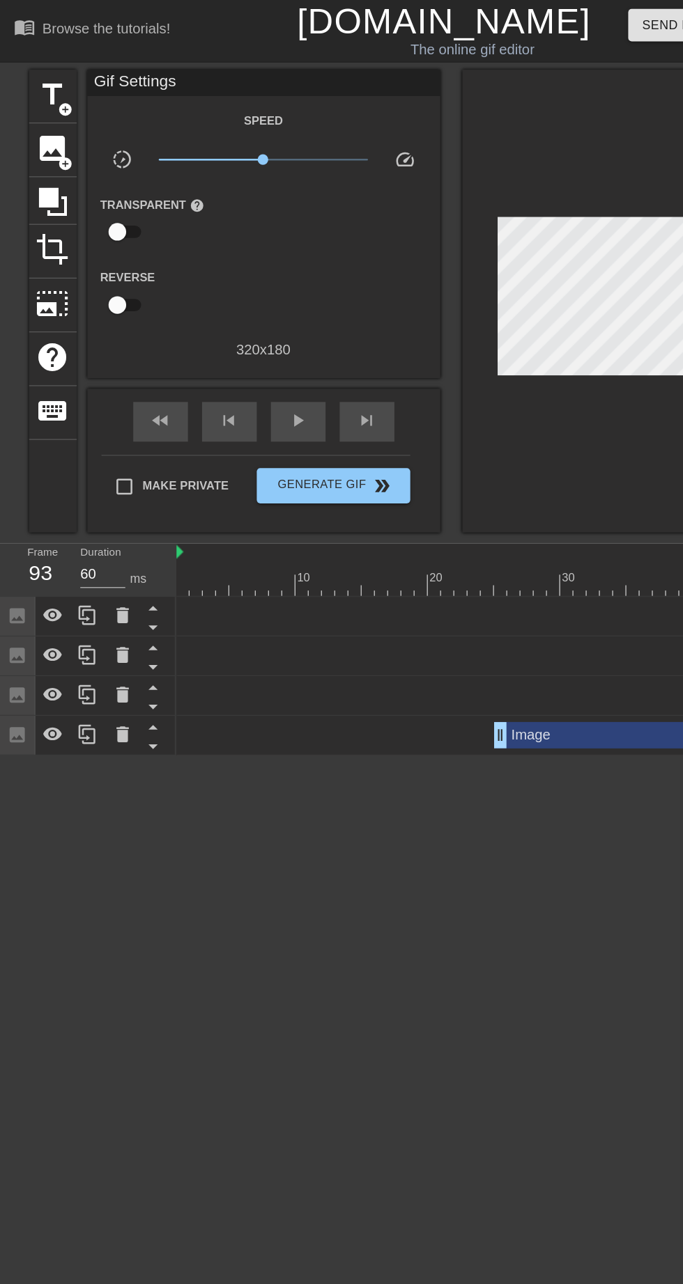
click at [100, 483] on icon at bounding box center [97, 486] width 10 height 13
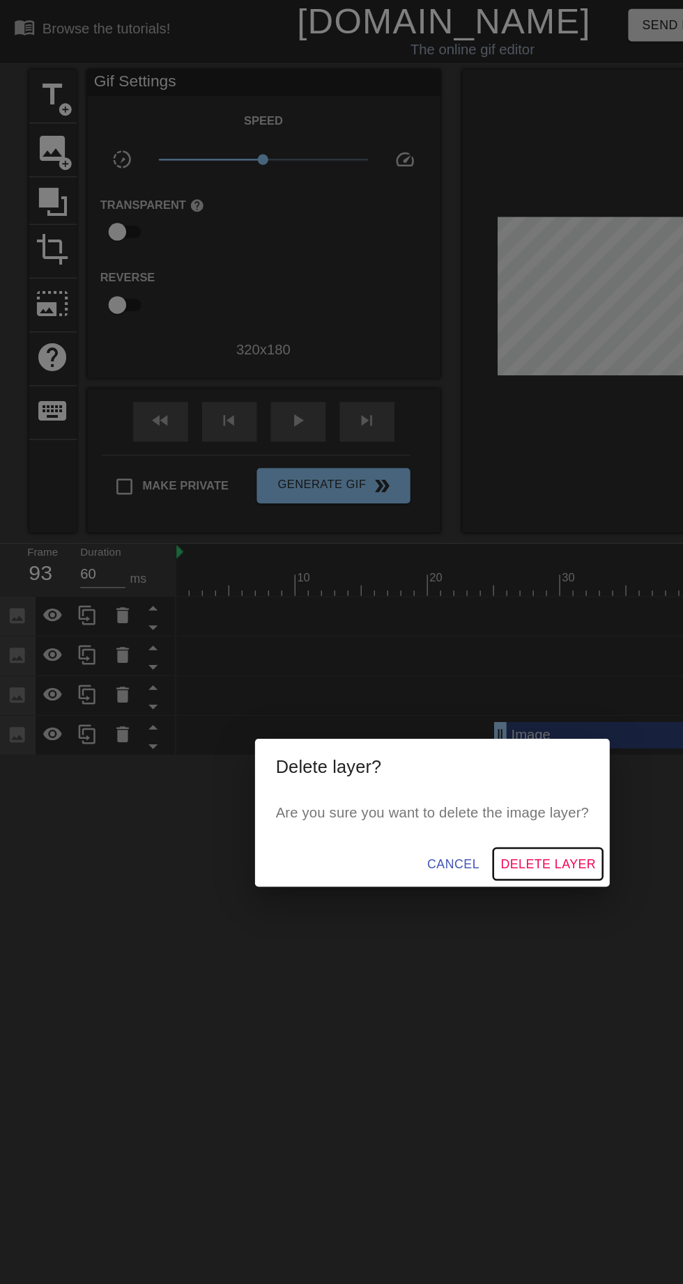
click at [447, 692] on span "Delete Layer" at bounding box center [432, 682] width 75 height 17
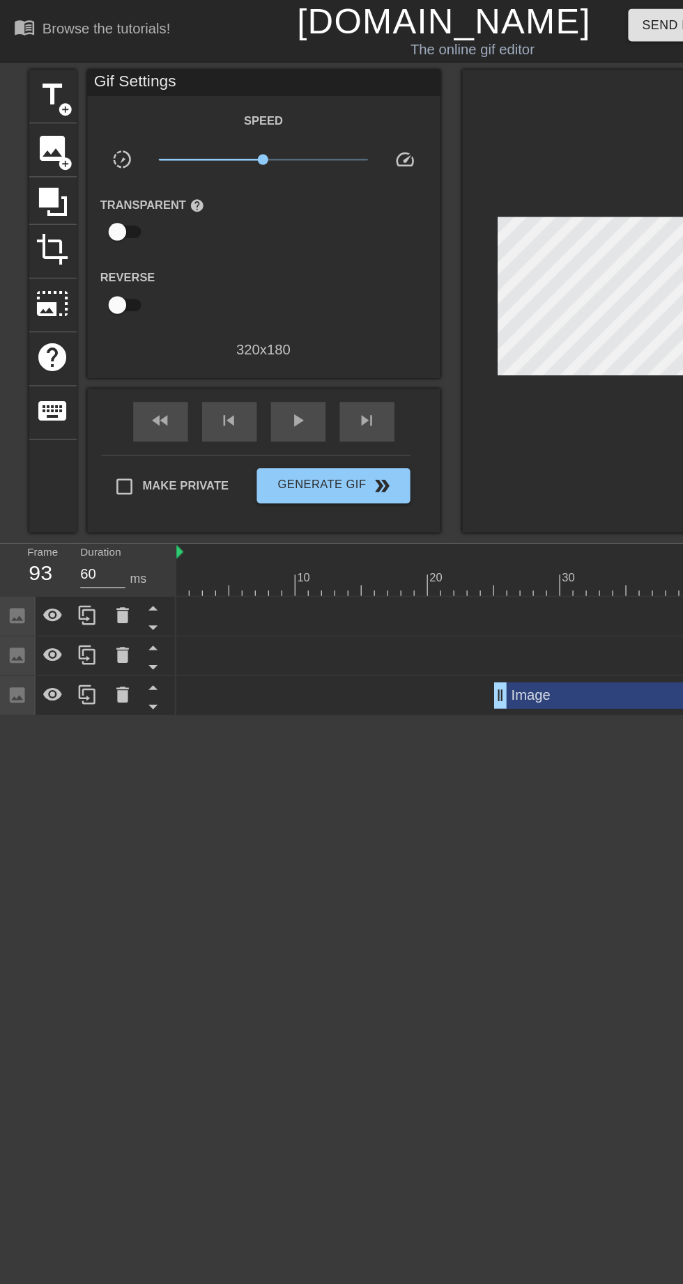
click at [458, 540] on div "Image drag_handle drag_handle" at bounding box center [557, 549] width 334 height 21
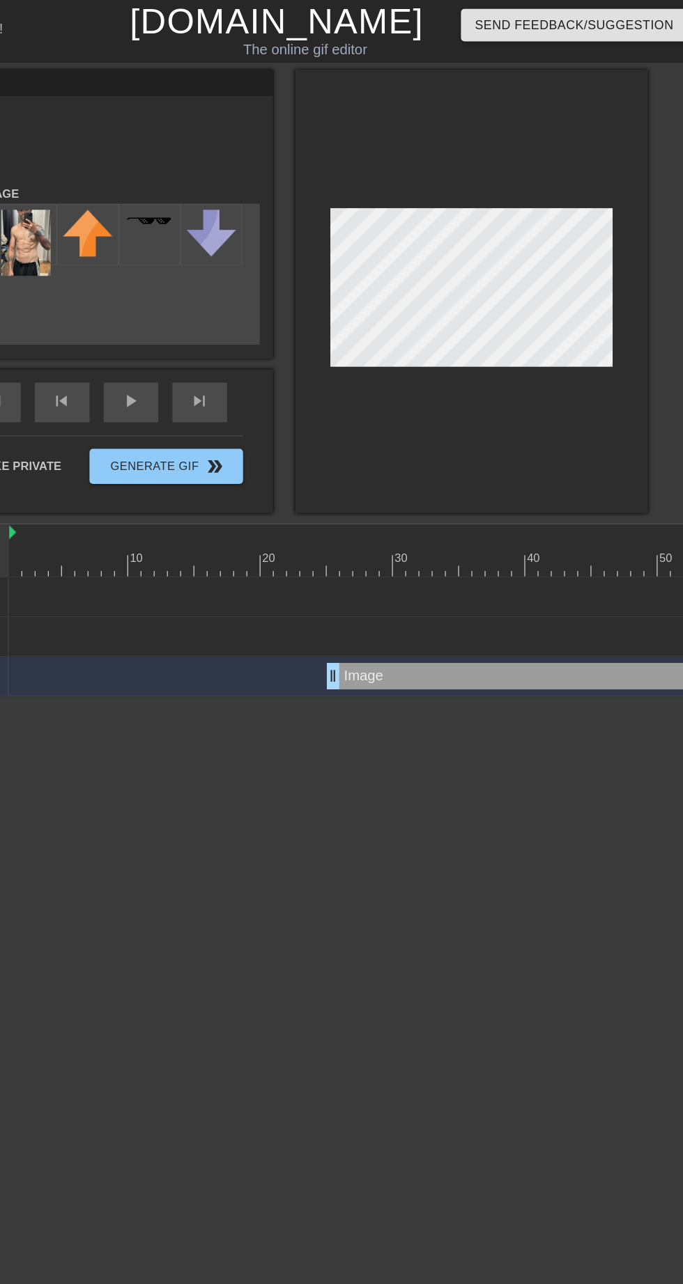
click at [556, 474] on div "Image drag_handle drag_handle" at bounding box center [625, 471] width 972 height 31
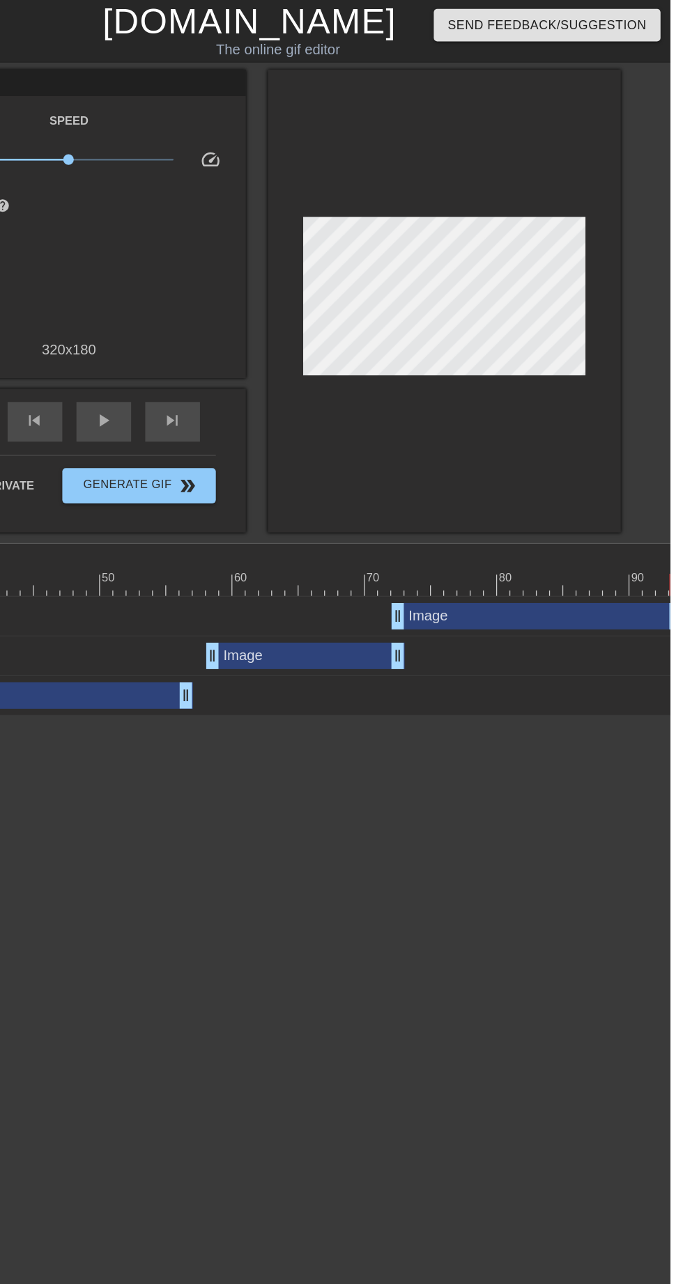
scroll to position [0, 432]
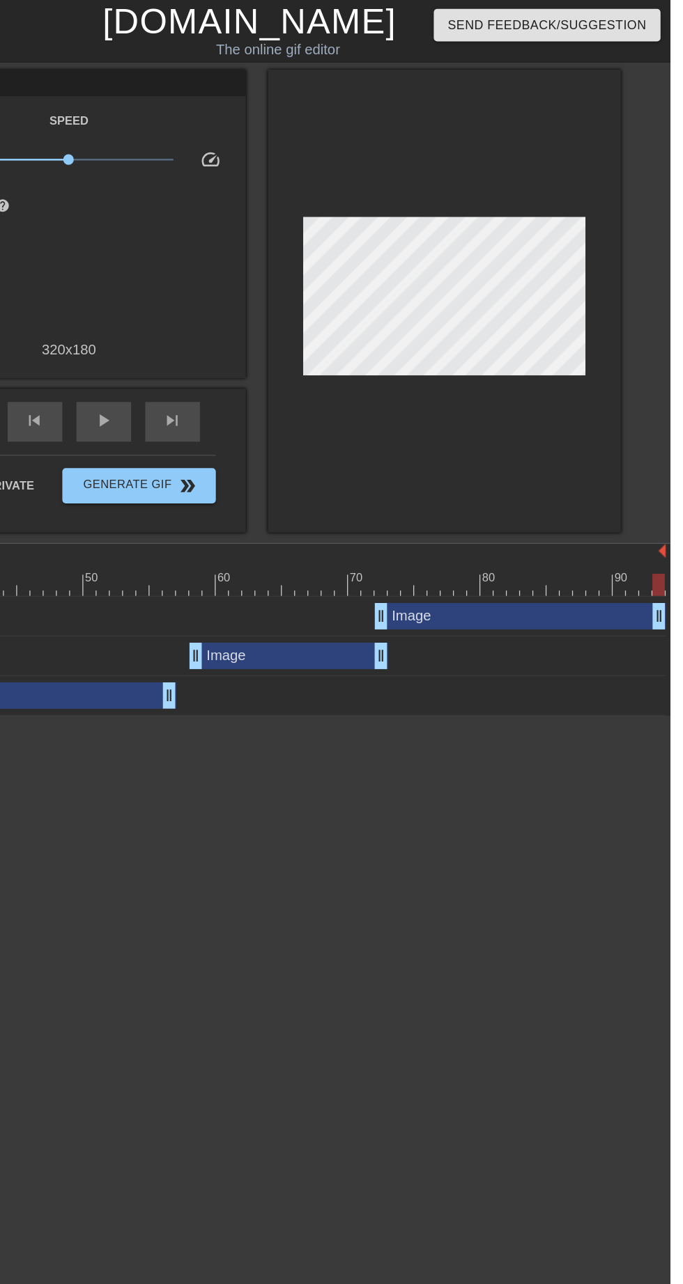
click at [405, 517] on div "Image drag_handle drag_handle" at bounding box center [381, 518] width 157 height 21
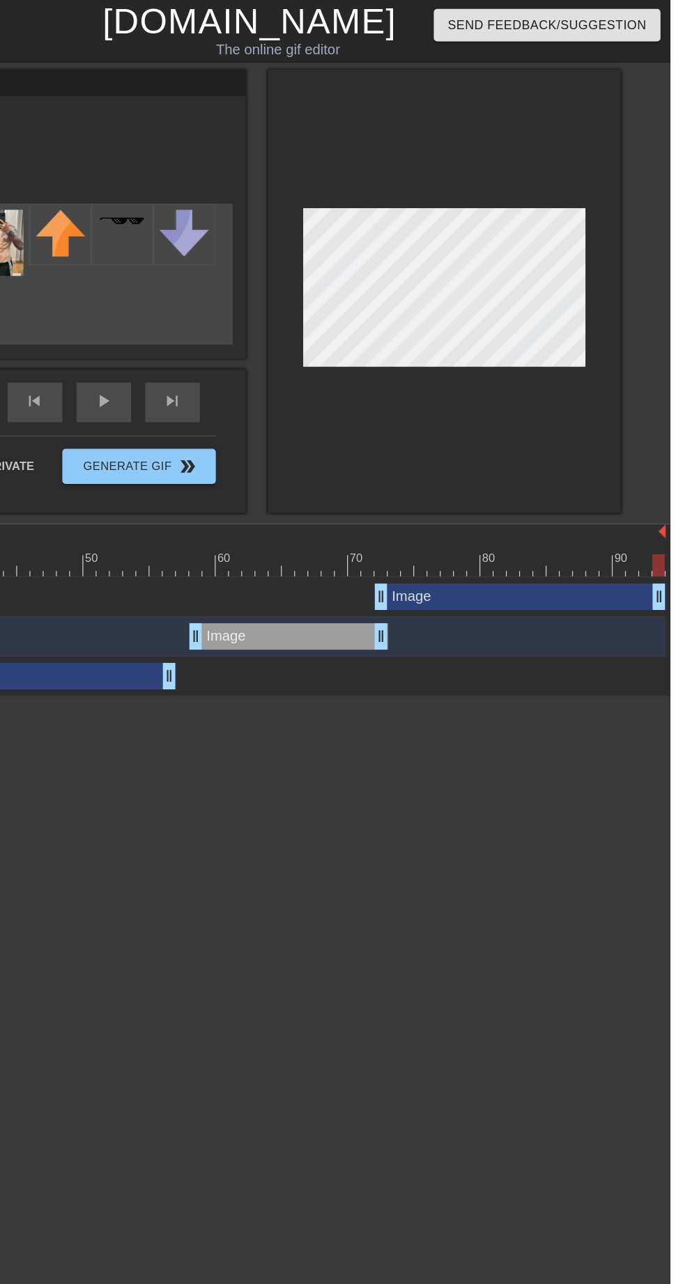
click at [254, 527] on div "Image drag_handle drag_handle" at bounding box center [125, 534] width 334 height 21
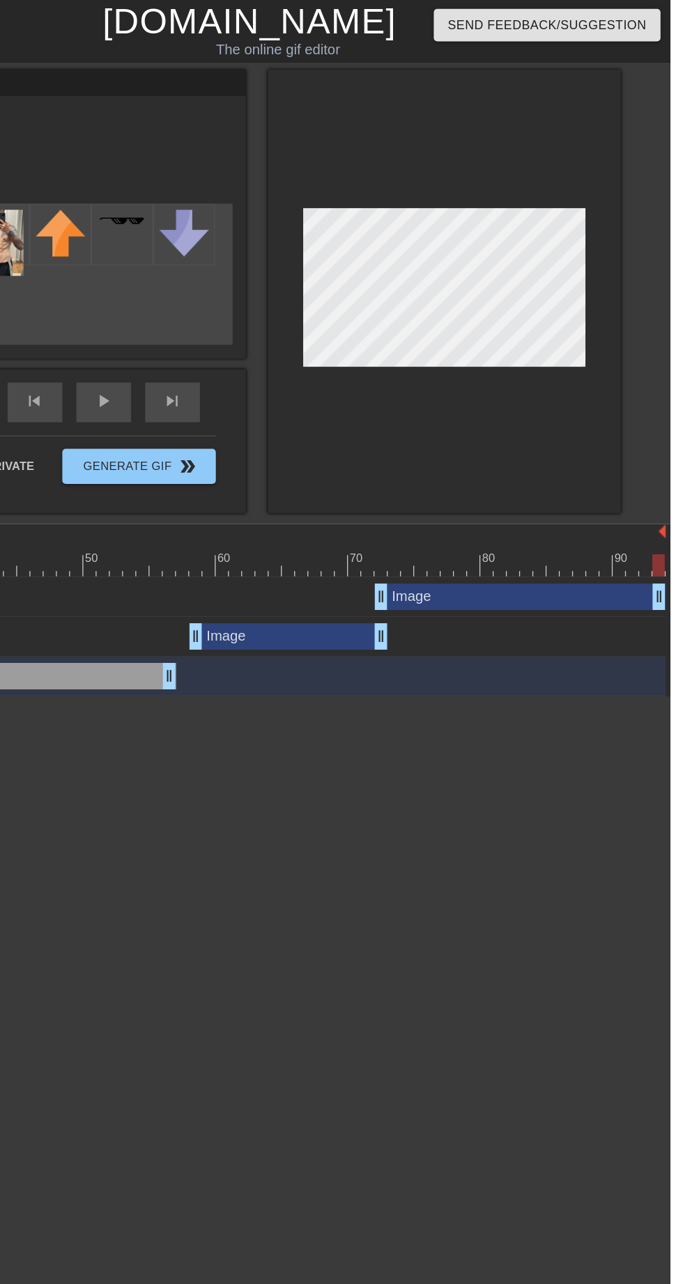
click at [387, 501] on div "Image drag_handle drag_handle" at bounding box center [381, 502] width 157 height 21
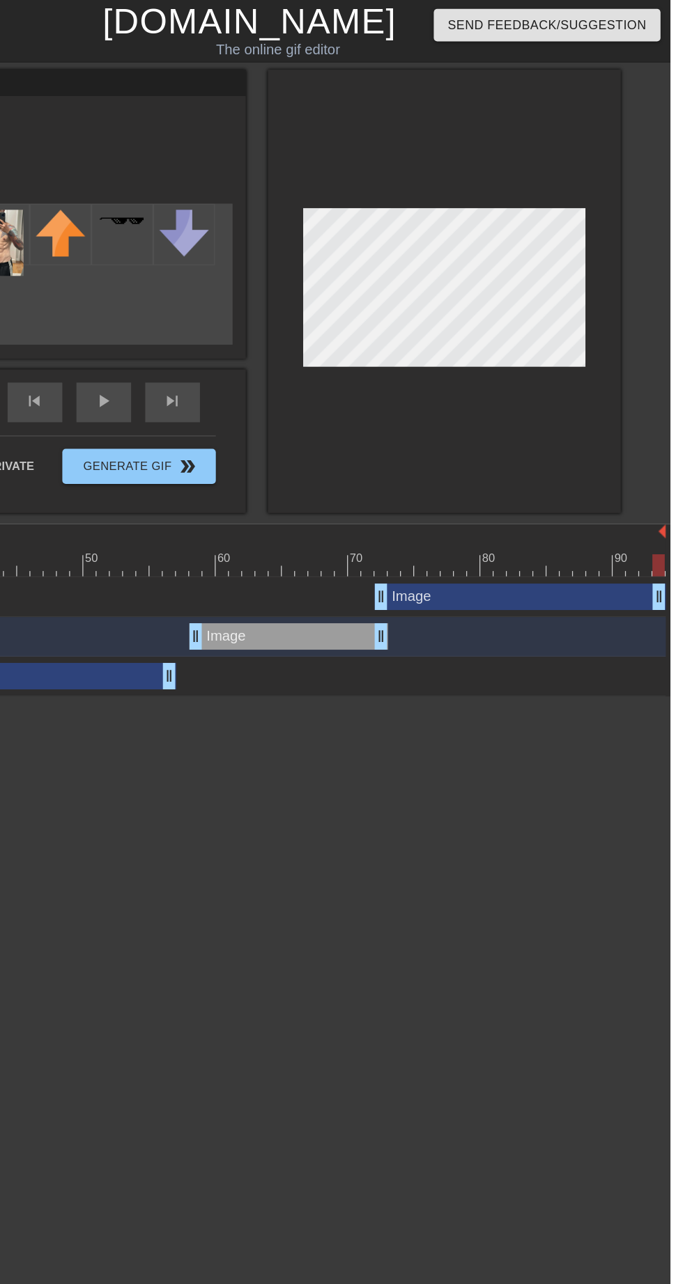
type input "70"
click at [524, 471] on div "Image drag_handle drag_handle" at bounding box center [564, 471] width 230 height 21
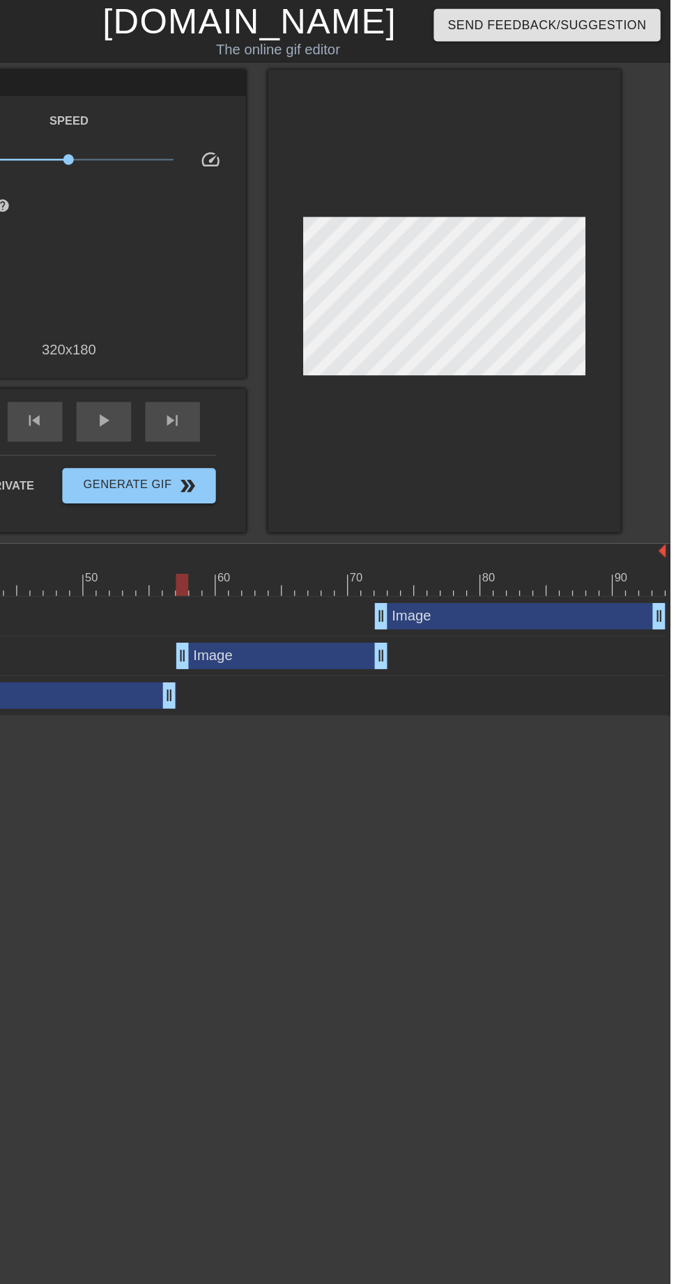
click at [478, 438] on div at bounding box center [193, 437] width 972 height 14
click at [345, 481] on div "Image drag_handle drag_handle" at bounding box center [193, 486] width 972 height 21
click at [359, 448] on div at bounding box center [360, 452] width 10 height 17
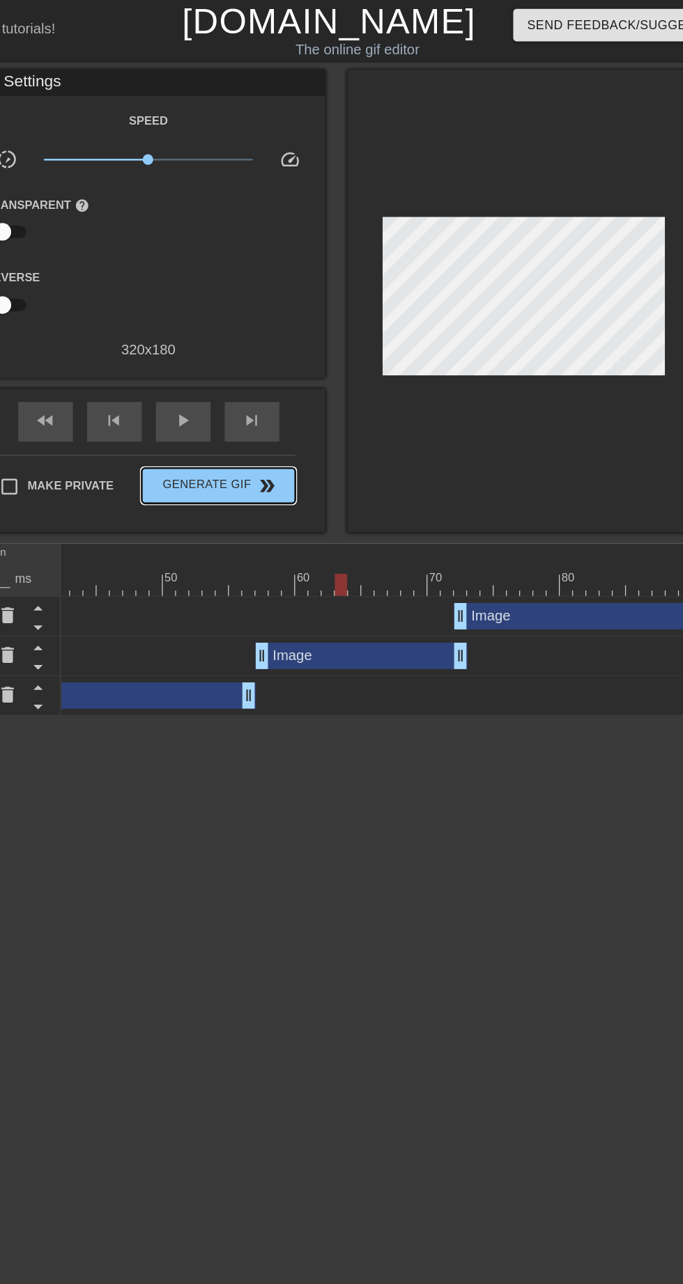
click at [311, 385] on span "Generate Gif double_arrow" at bounding box center [262, 383] width 109 height 17
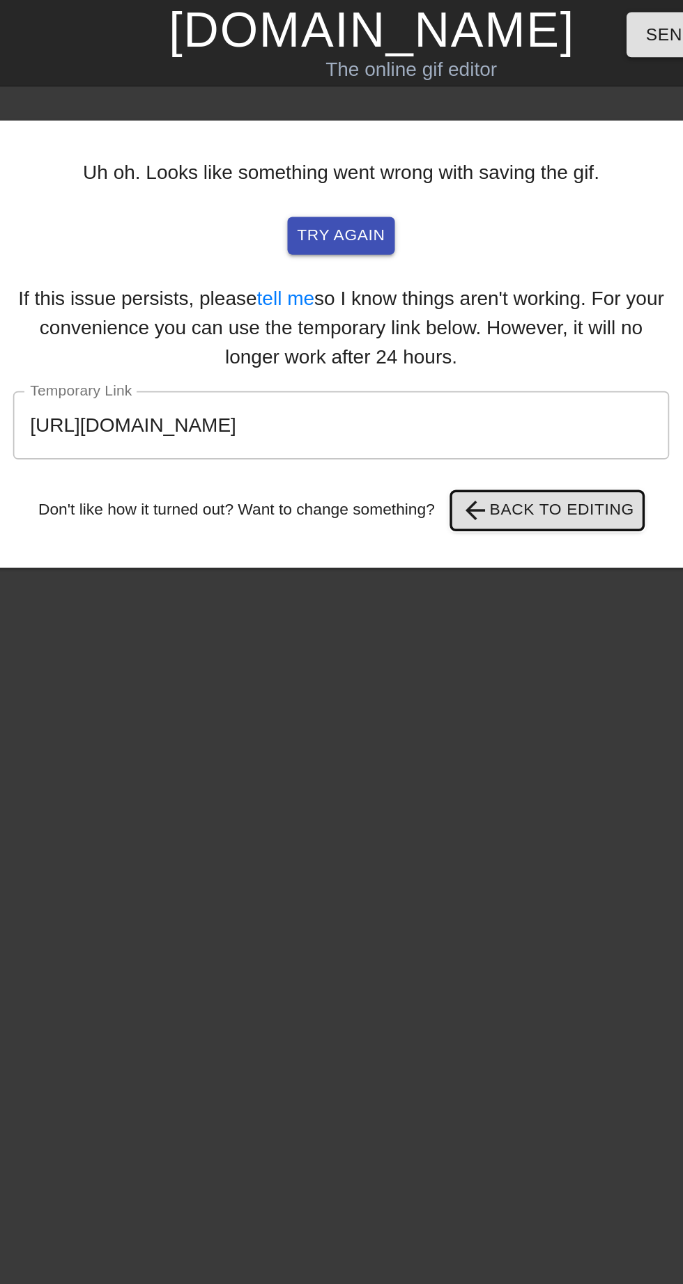
click at [470, 297] on span "arrow_back Back to Editing" at bounding box center [451, 291] width 100 height 17
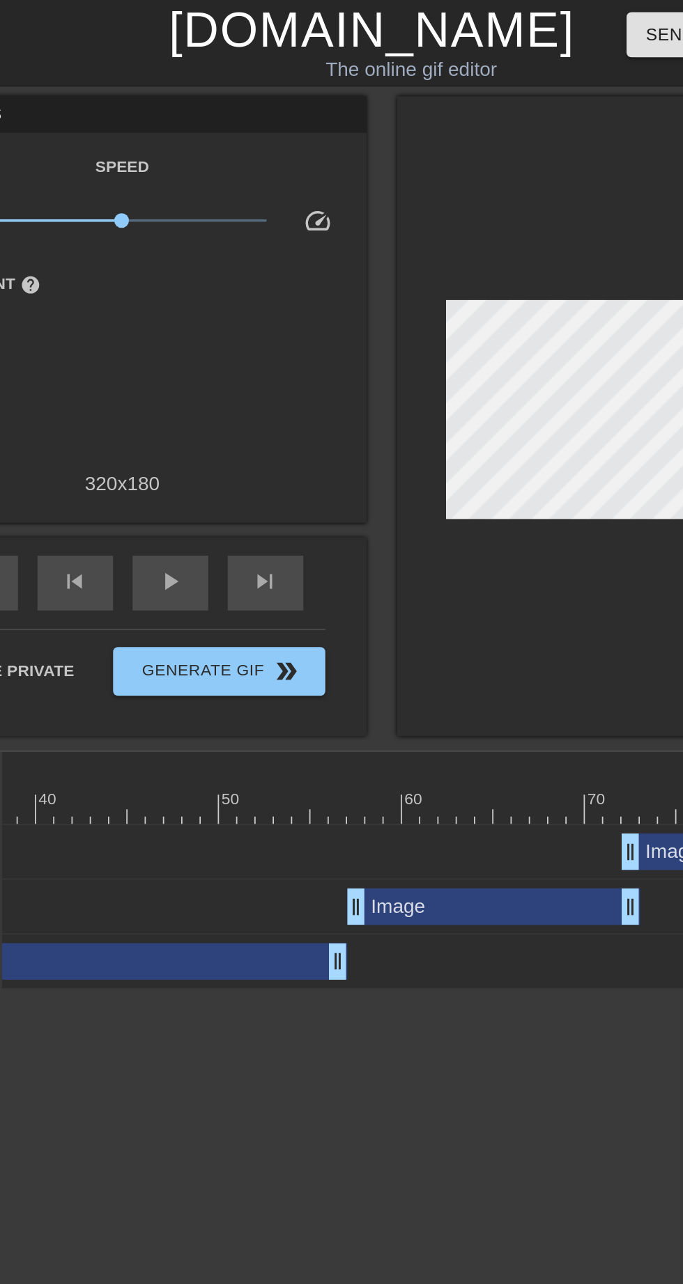
scroll to position [0, 389]
click at [461, 513] on div "Image drag_handle drag_handle" at bounding box center [419, 518] width 167 height 21
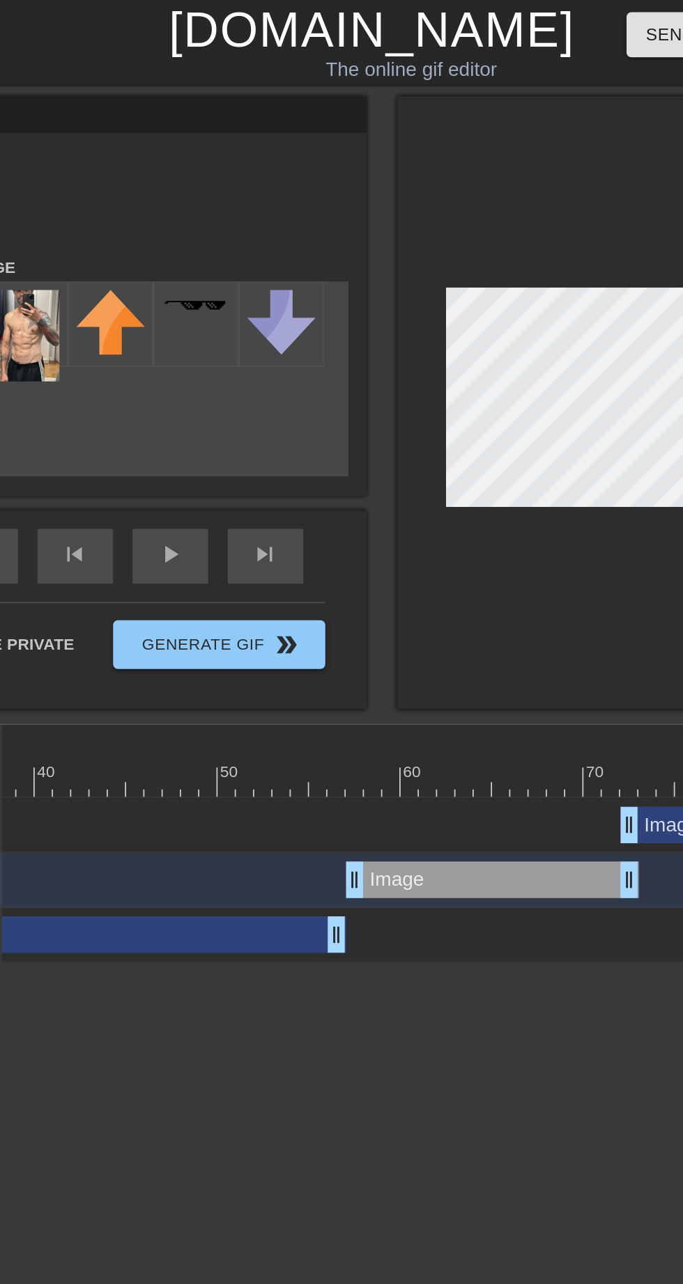
scroll to position [0, 432]
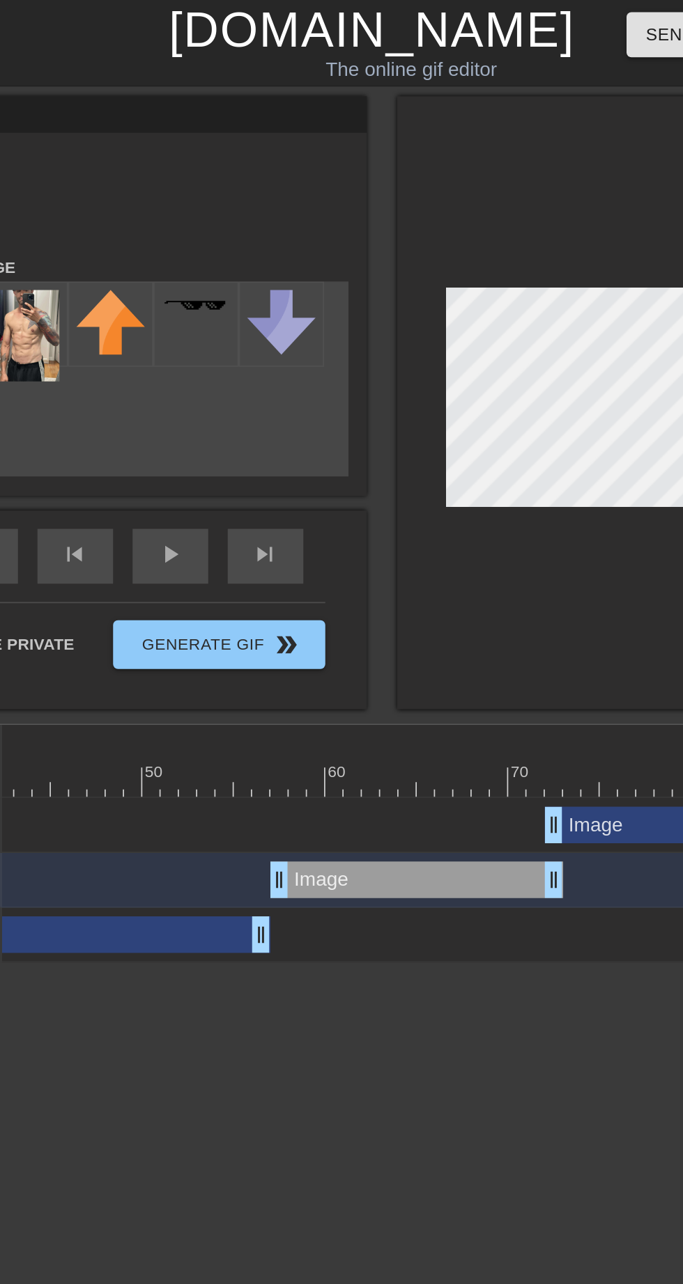
click at [487, 471] on div "Image drag_handle drag_handle" at bounding box center [564, 471] width 230 height 21
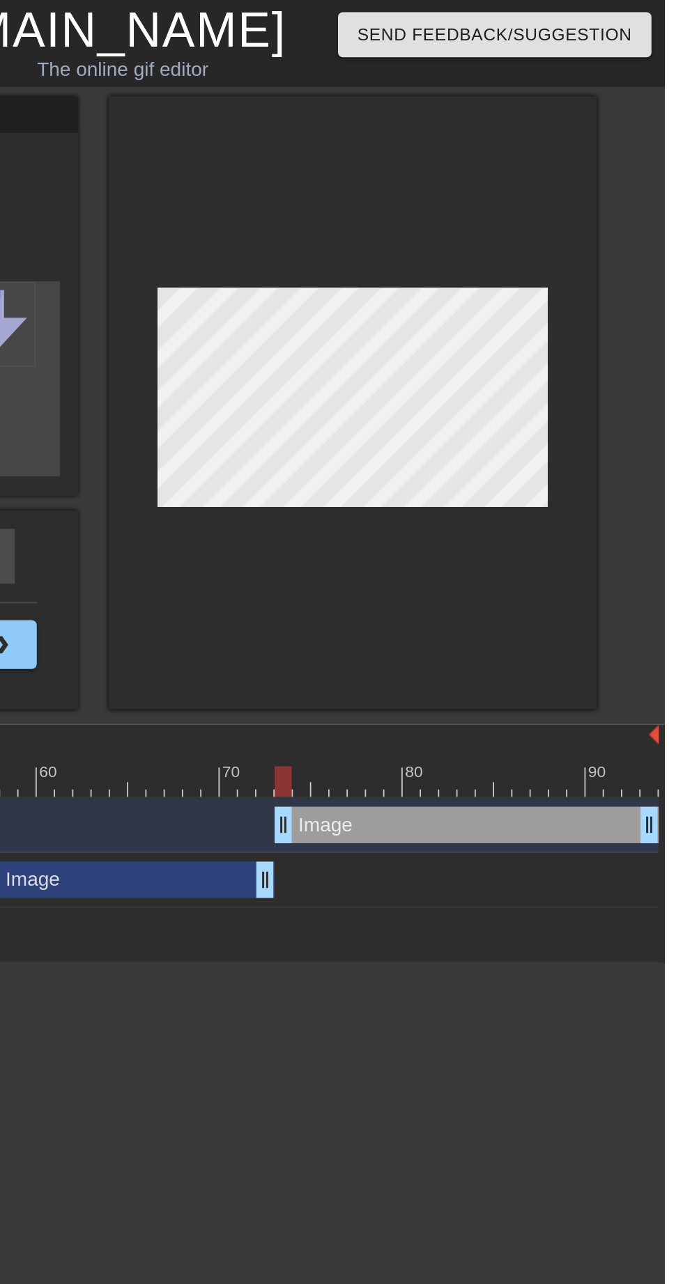
click at [415, 497] on div "Image drag_handle drag_handle" at bounding box center [376, 502] width 167 height 21
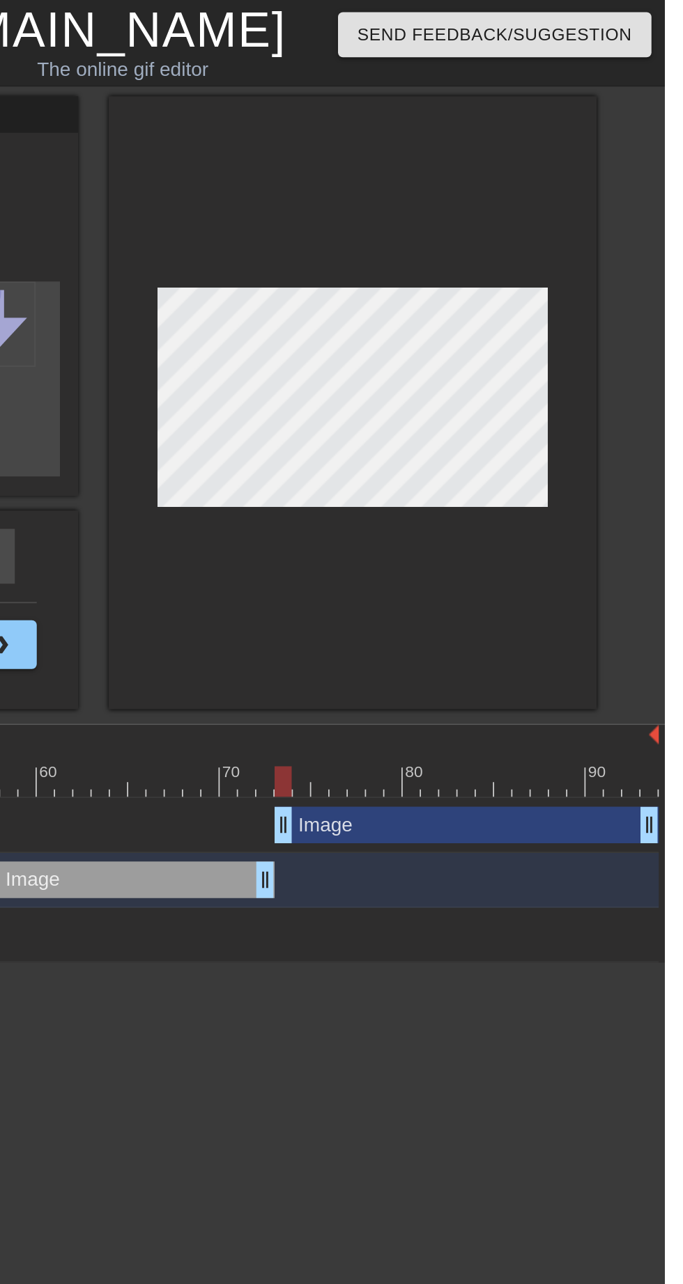
click at [419, 463] on div "10 20 30 40 50 60 70 80 90 Image drag_handle drag_handle Image drag_handle drag…" at bounding box center [410, 482] width 543 height 136
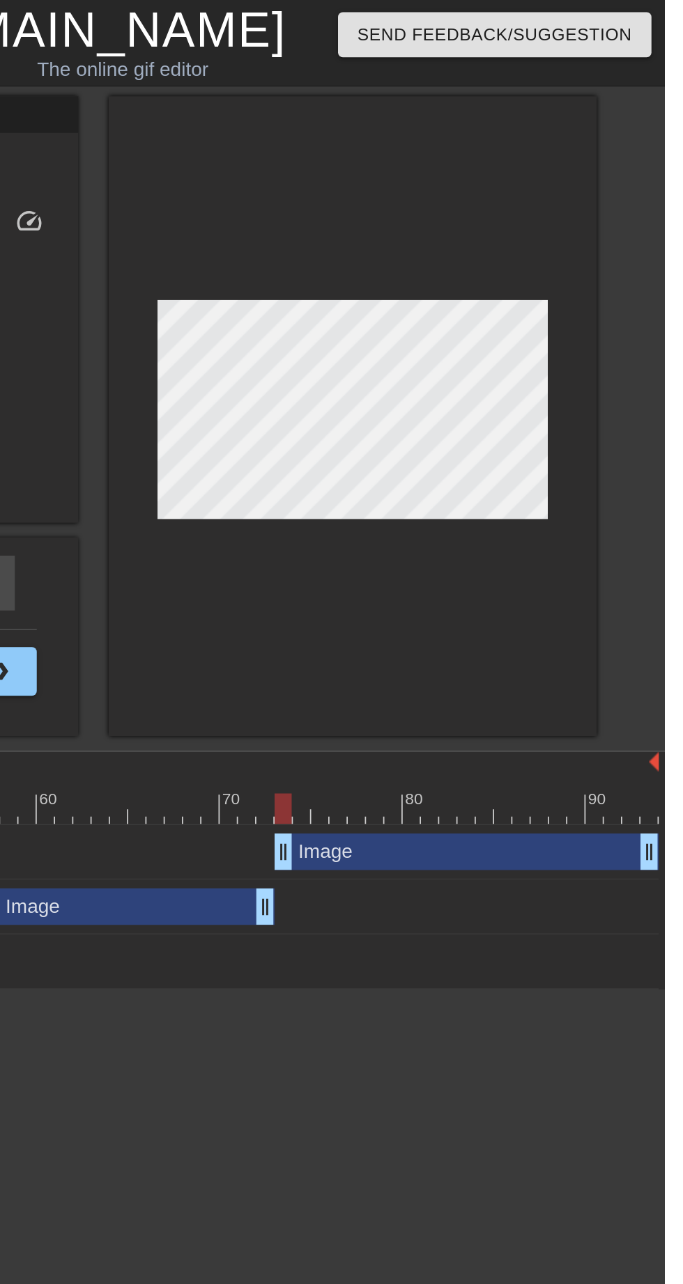
click at [412, 433] on div at bounding box center [193, 437] width 972 height 14
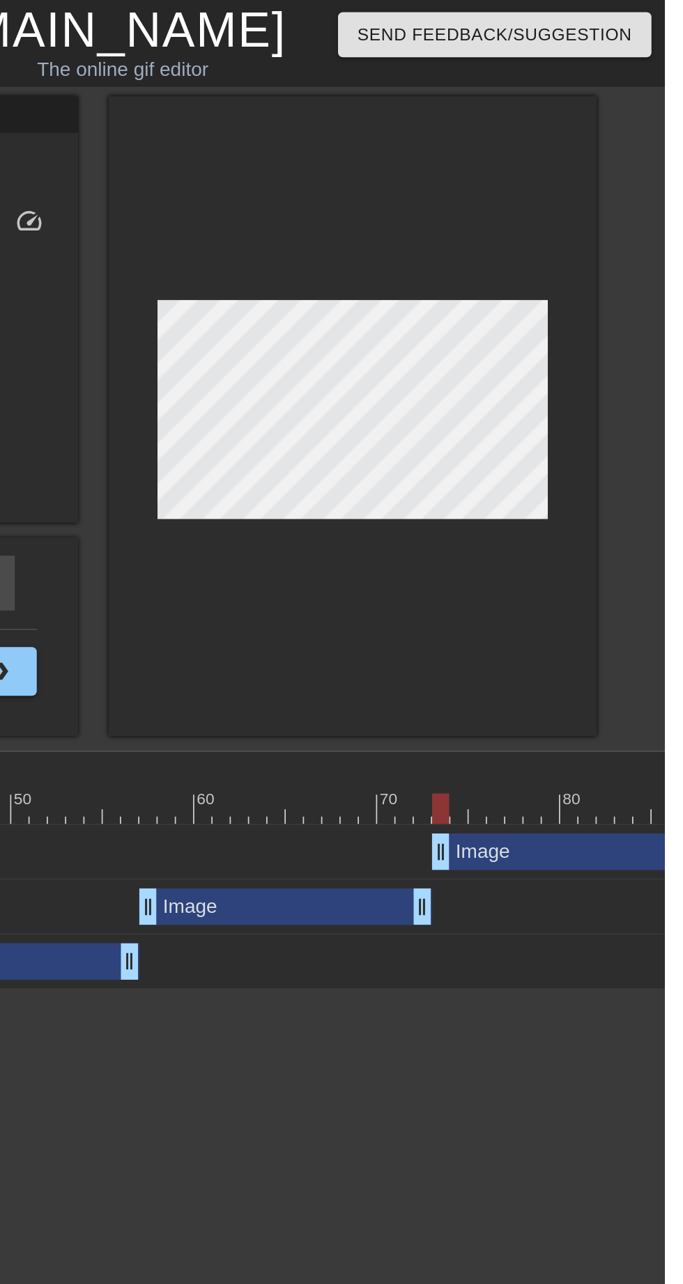
scroll to position [0, 339]
click at [455, 458] on div at bounding box center [286, 461] width 972 height 17
click at [485, 458] on div at bounding box center [286, 461] width 972 height 17
click at [490, 456] on div at bounding box center [286, 461] width 972 height 17
click at [501, 479] on div "Image drag_handle drag_handle" at bounding box center [286, 486] width 972 height 21
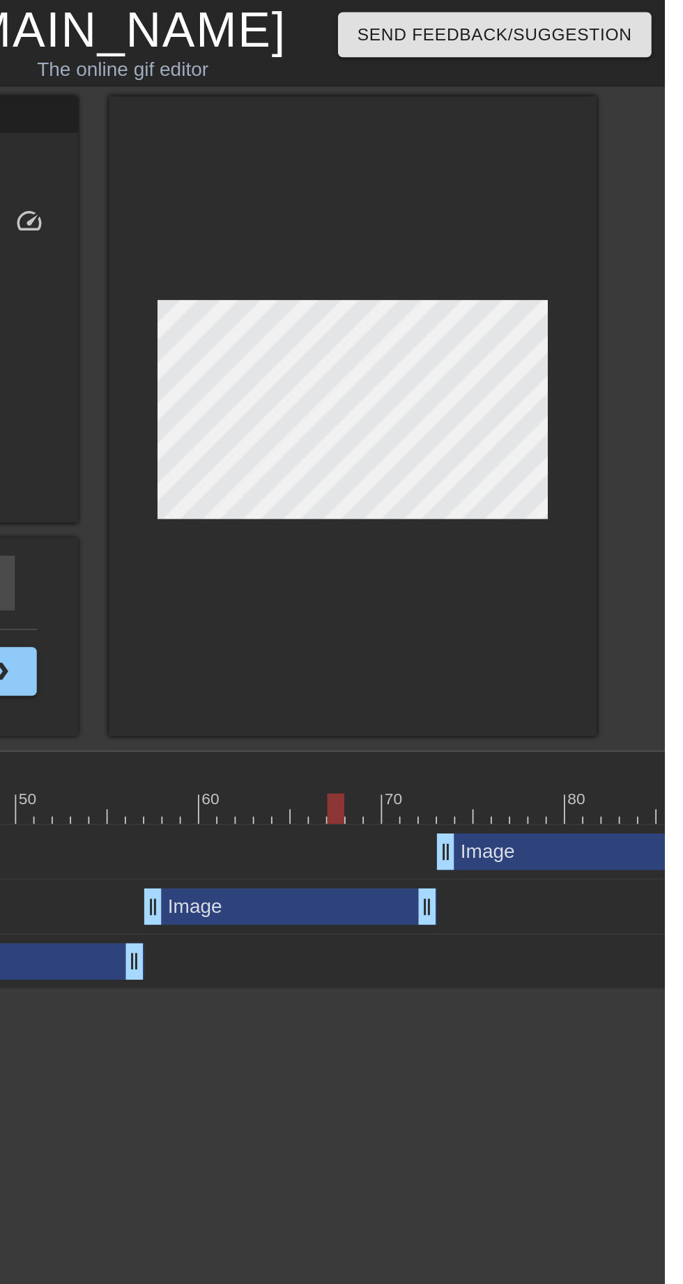
click at [507, 477] on div "Image drag_handle drag_handle" at bounding box center [286, 486] width 972 height 21
click at [506, 461] on div at bounding box center [286, 461] width 972 height 17
click at [510, 478] on div "Image drag_handle drag_handle" at bounding box center [286, 486] width 972 height 21
click at [516, 478] on div "Image drag_handle drag_handle" at bounding box center [286, 486] width 972 height 21
click at [520, 478] on div "Image drag_handle drag_handle" at bounding box center [286, 486] width 972 height 21
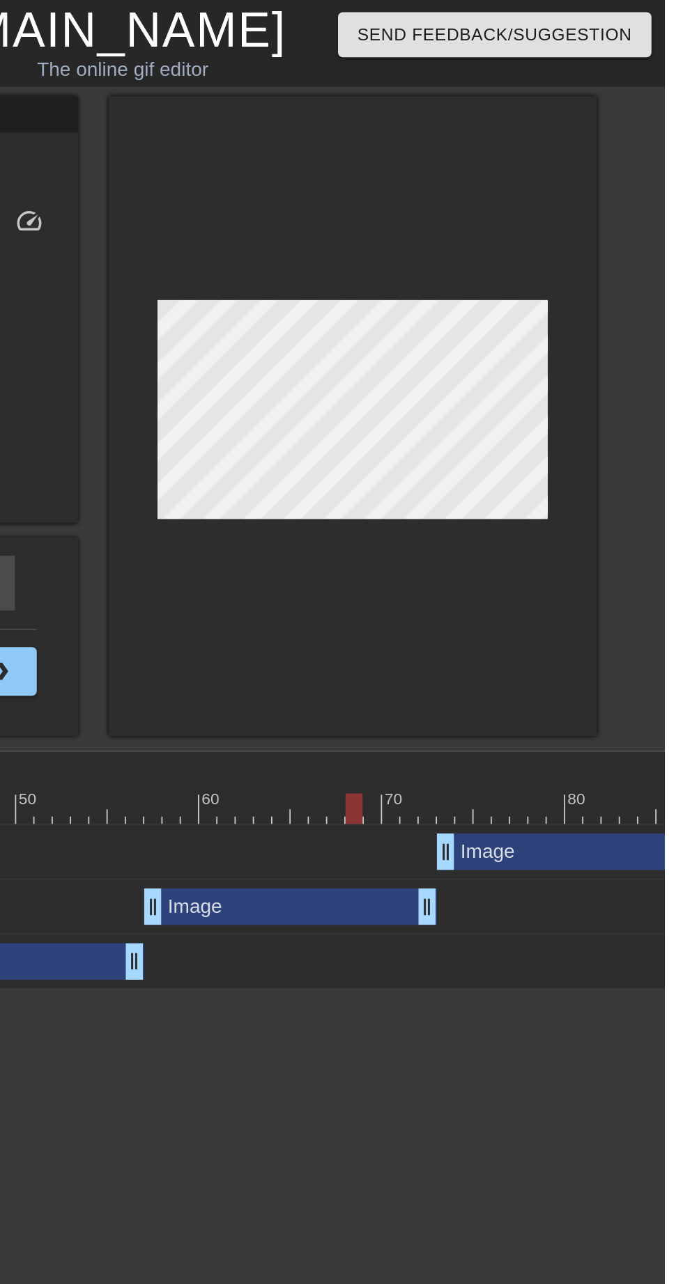
click at [520, 462] on div at bounding box center [286, 461] width 972 height 17
click at [515, 462] on div at bounding box center [516, 461] width 10 height 17
click at [527, 477] on div "Image drag_handle drag_handle" at bounding box center [286, 486] width 972 height 21
click at [534, 459] on div at bounding box center [286, 461] width 972 height 17
click at [552, 458] on div at bounding box center [286, 461] width 972 height 17
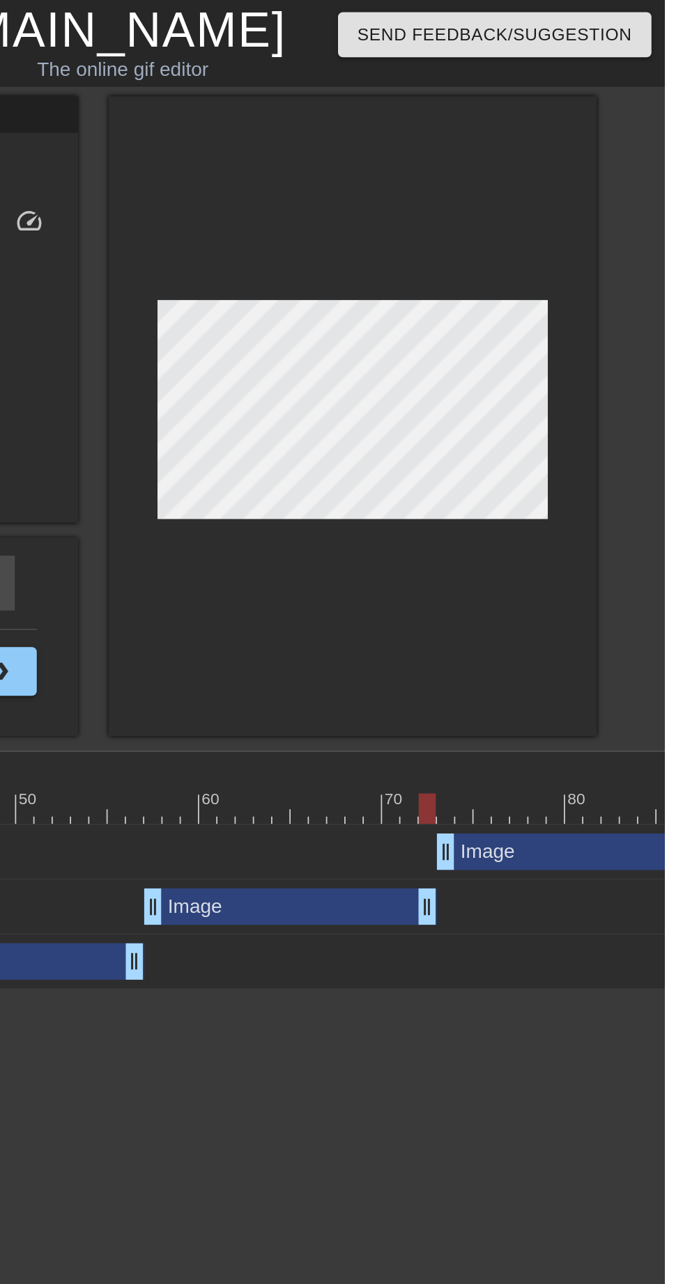
click at [564, 455] on div at bounding box center [286, 461] width 972 height 17
type input "60"
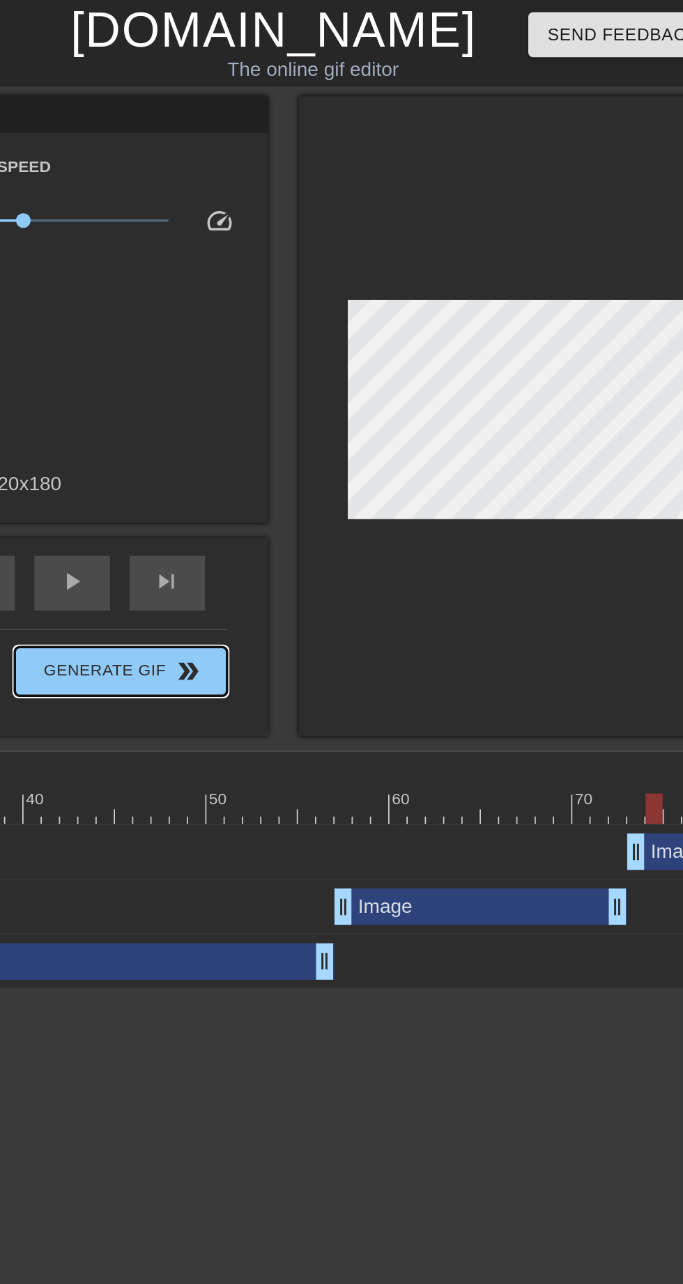
click at [306, 379] on span "Generate Gif double_arrow" at bounding box center [262, 383] width 109 height 17
